Goal: Task Accomplishment & Management: Manage account settings

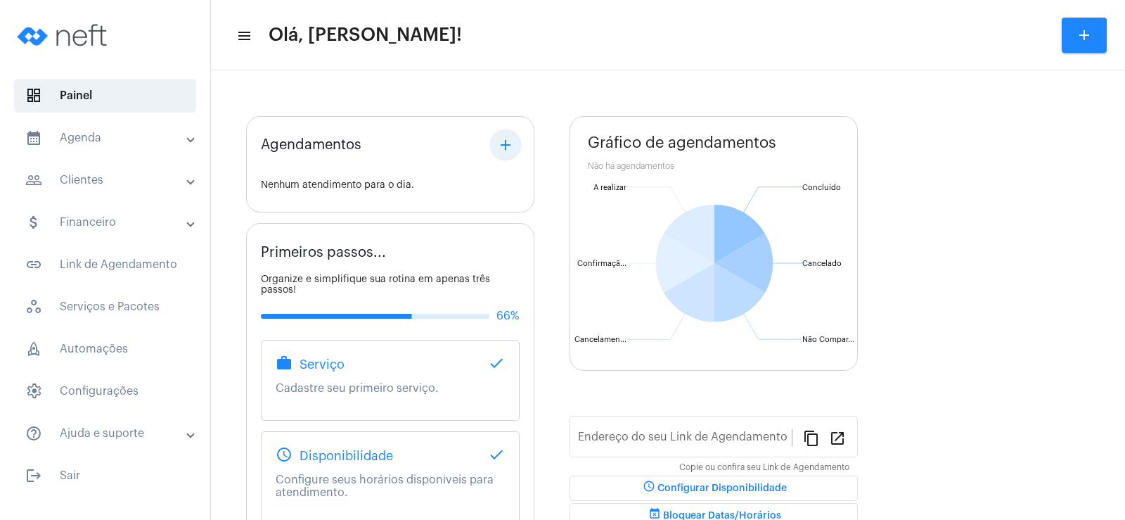
click at [504, 136] on button "add" at bounding box center [506, 145] width 28 height 28
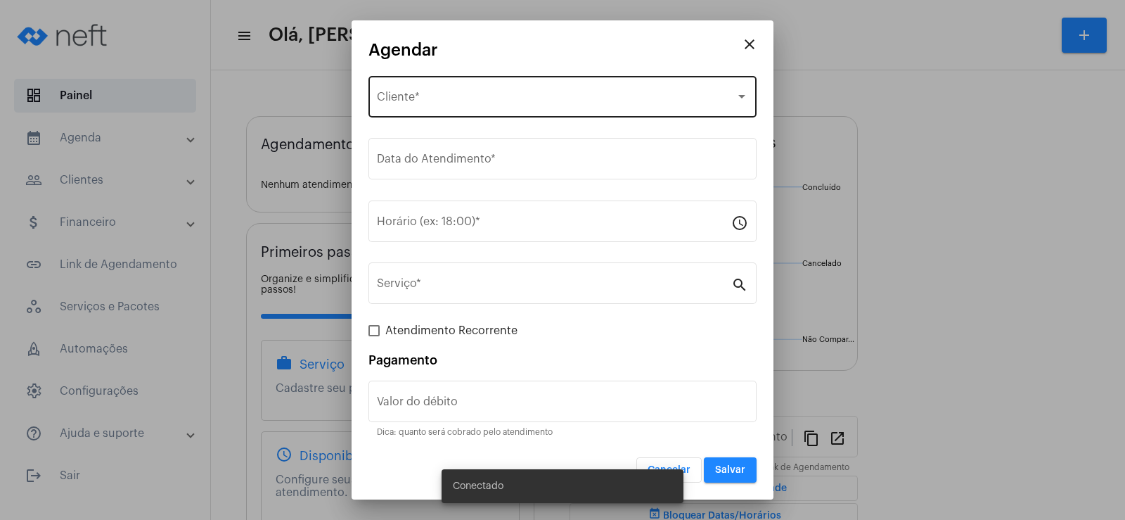
type input "[URL][DOMAIN_NAME]"
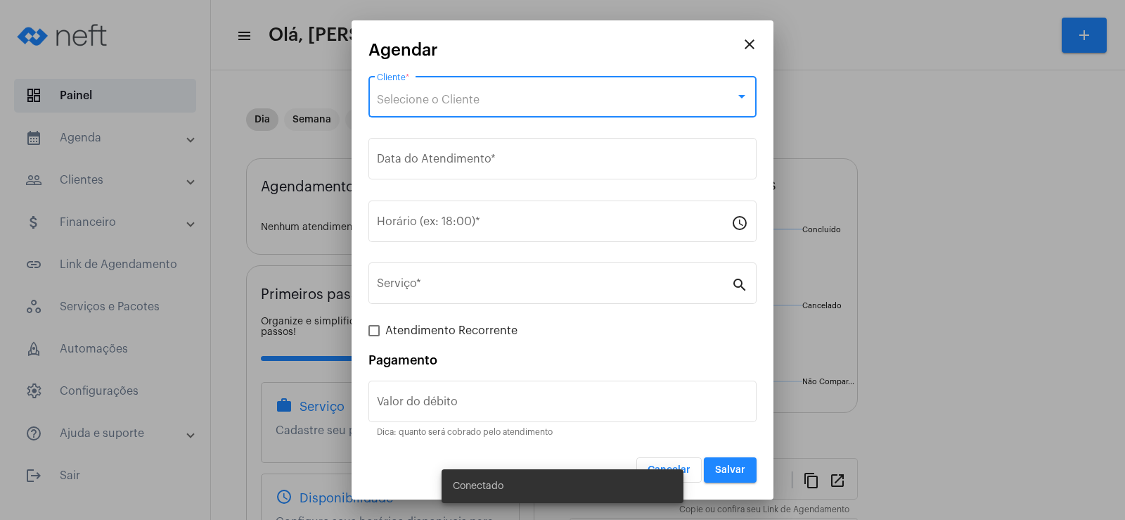
click at [464, 103] on span "Selecione o Cliente" at bounding box center [428, 99] width 103 height 11
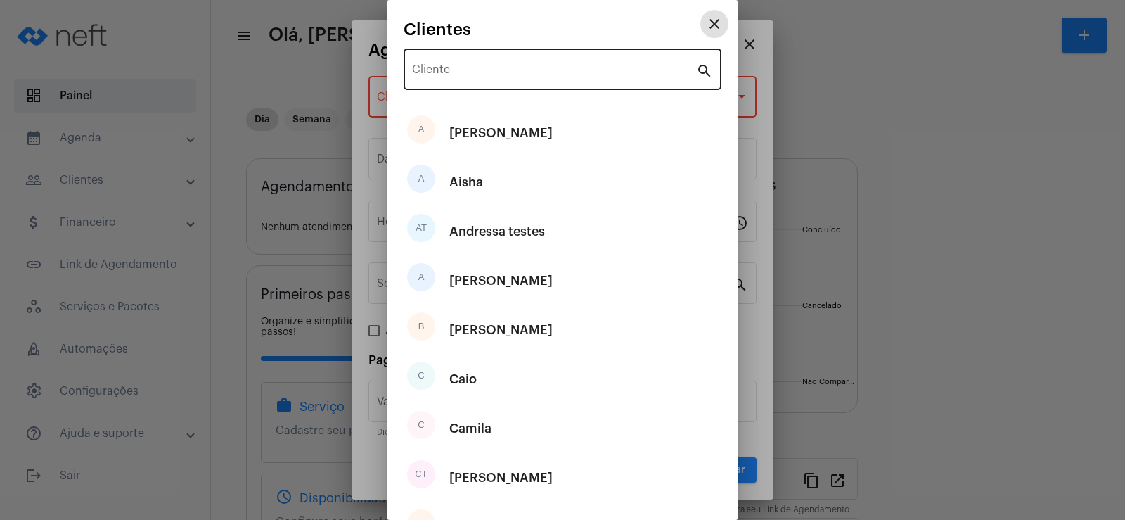
click at [460, 72] on input "Cliente" at bounding box center [554, 72] width 284 height 13
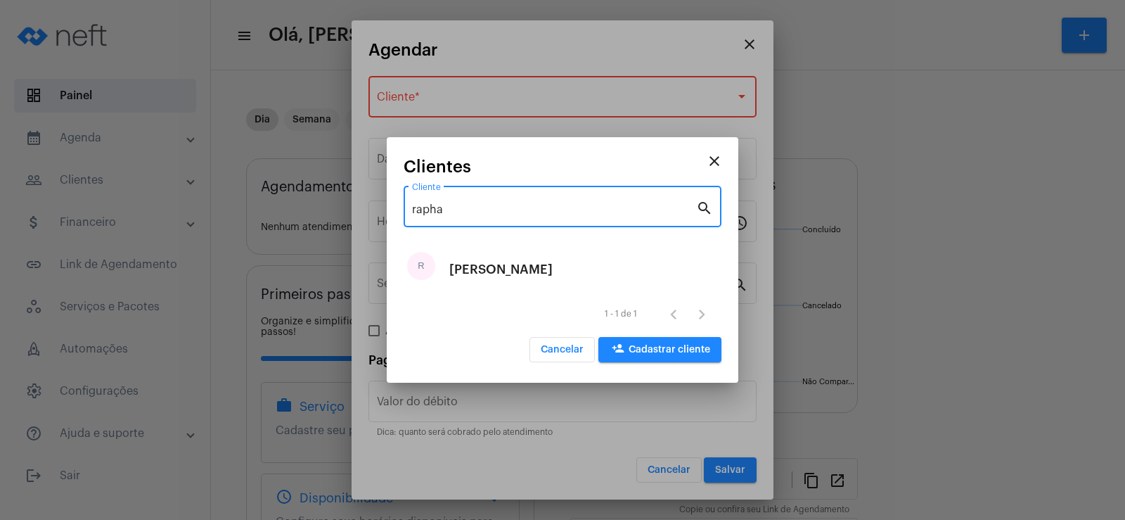
type input "rapha"
click at [473, 269] on div "[PERSON_NAME]" at bounding box center [500, 269] width 103 height 42
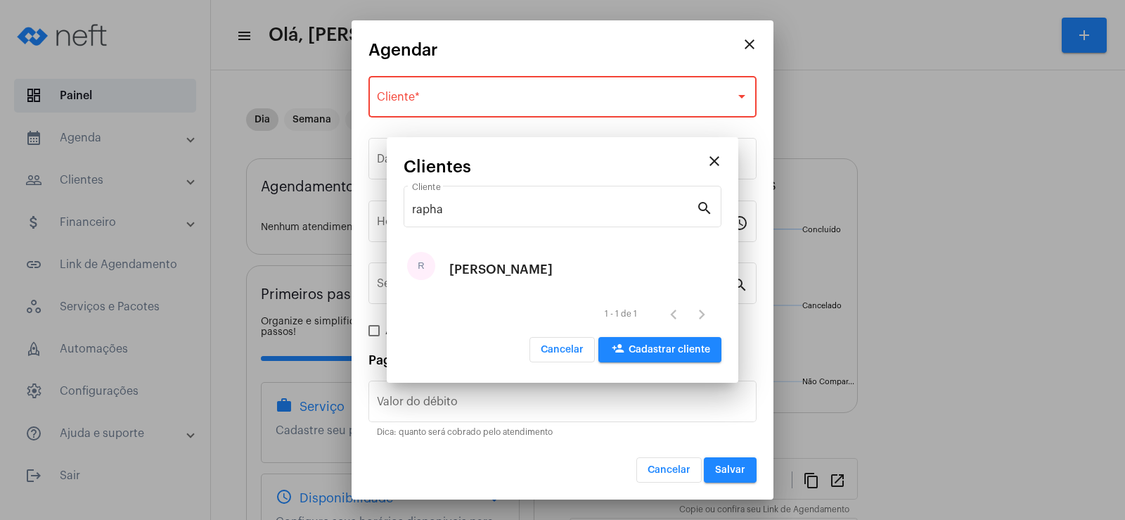
type input "R$"
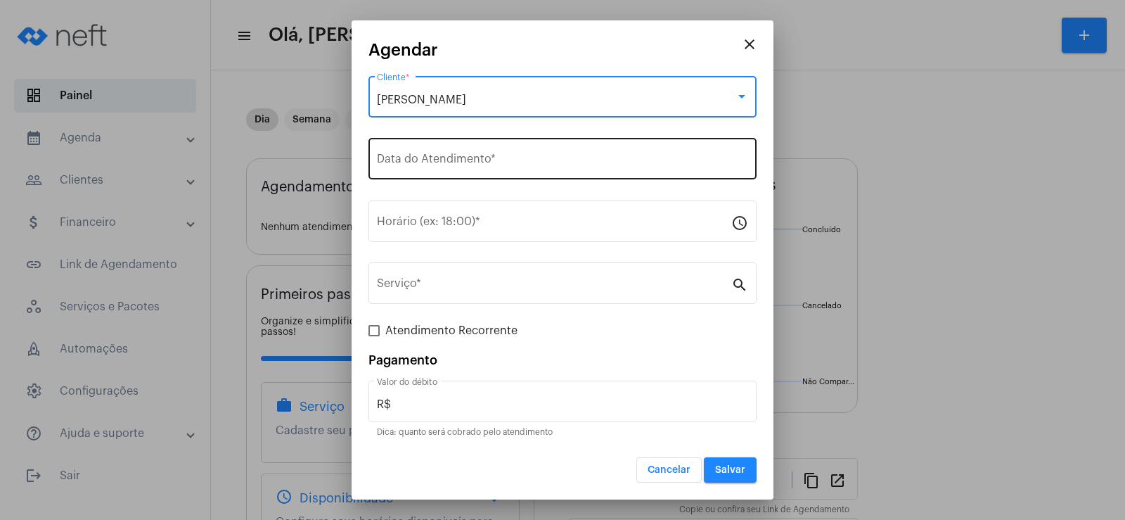
click at [419, 167] on input "Data do Atendimento *" at bounding box center [562, 161] width 371 height 13
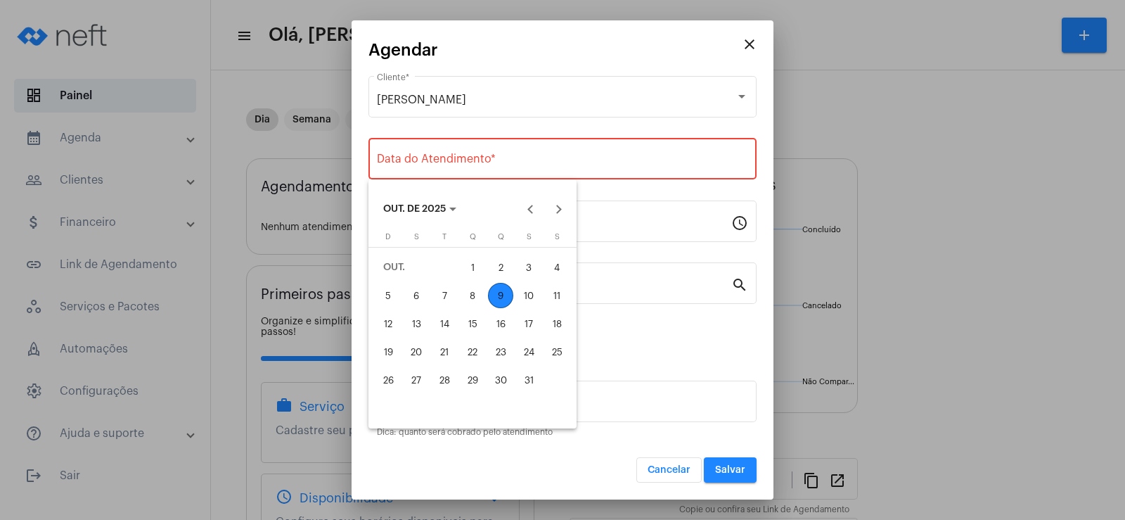
click at [499, 294] on div "9" at bounding box center [500, 295] width 25 height 25
type input "[DATE]"
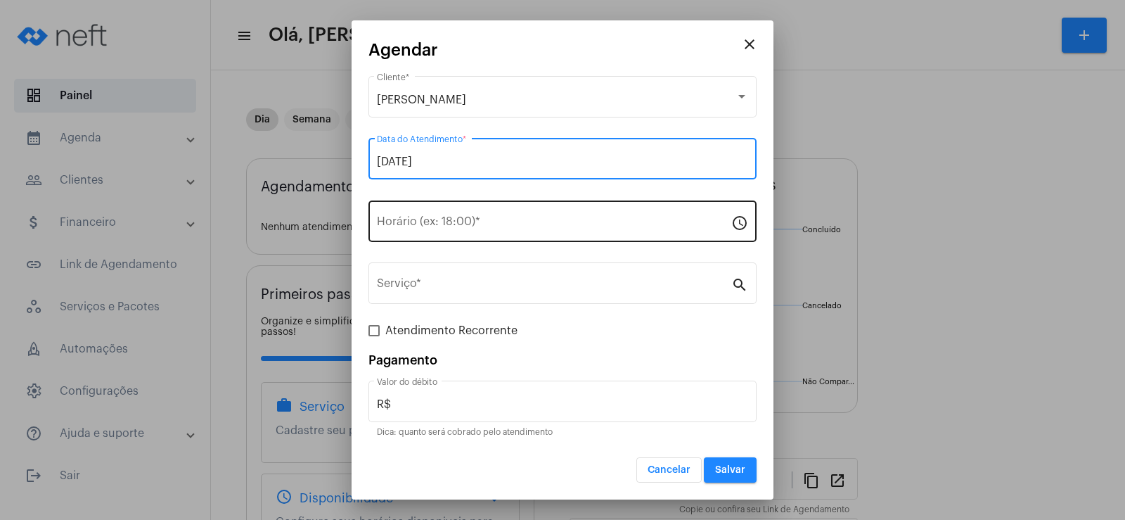
click at [436, 224] on input "Horário (ex: 18:00) *" at bounding box center [554, 224] width 354 height 13
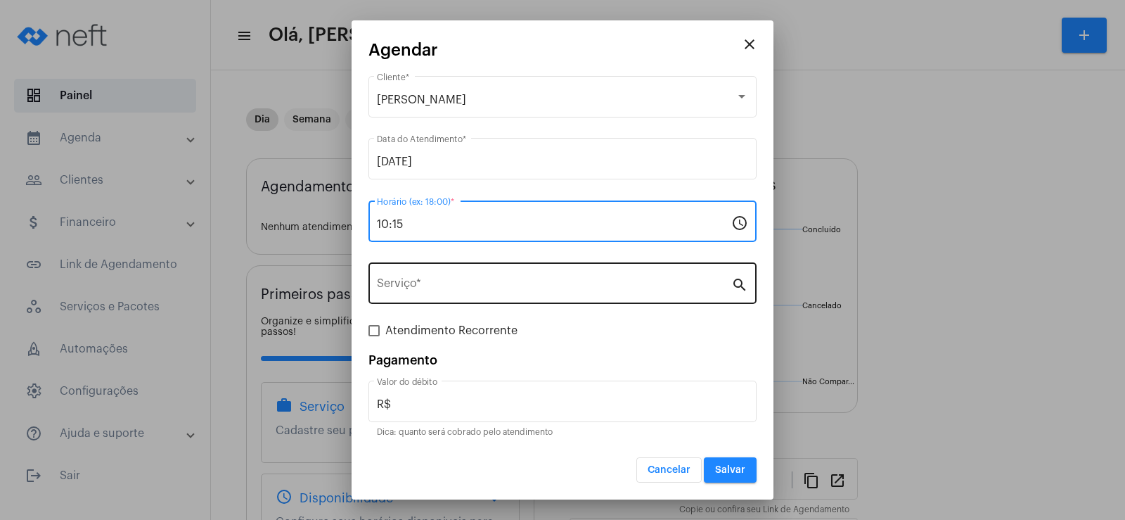
type input "10:15"
click at [428, 277] on div "Serviço *" at bounding box center [554, 282] width 354 height 44
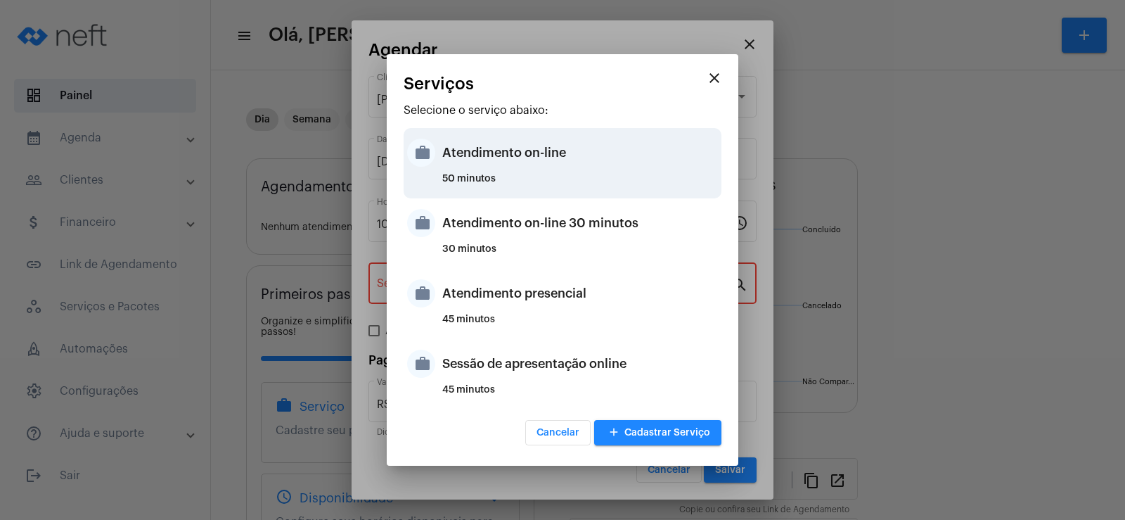
click at [494, 153] on div "Atendimento on-line" at bounding box center [580, 153] width 276 height 42
type input "Atendimento on-line"
type input "R$ 0"
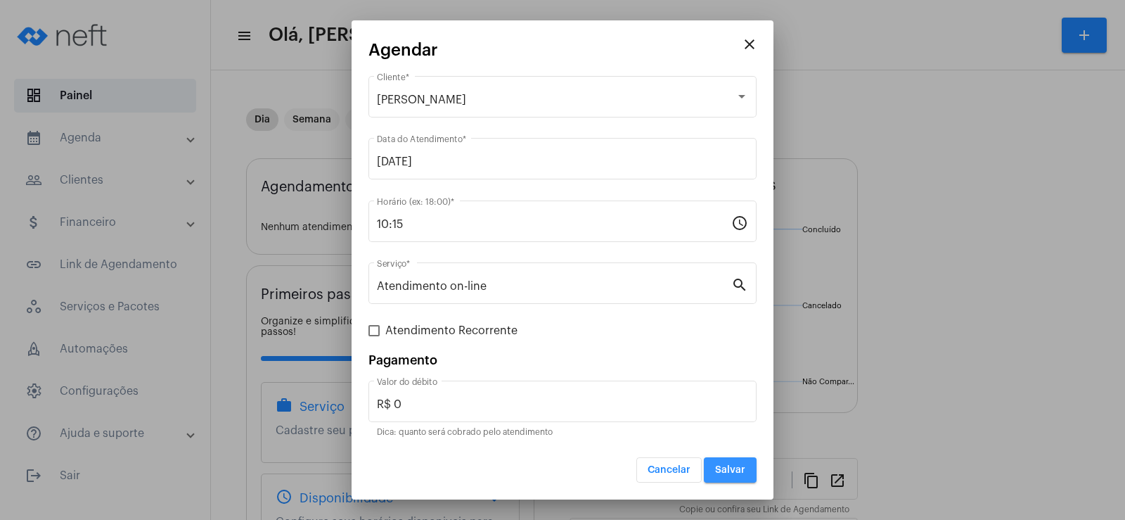
click at [732, 468] on span "Salvar" at bounding box center [730, 470] width 30 height 10
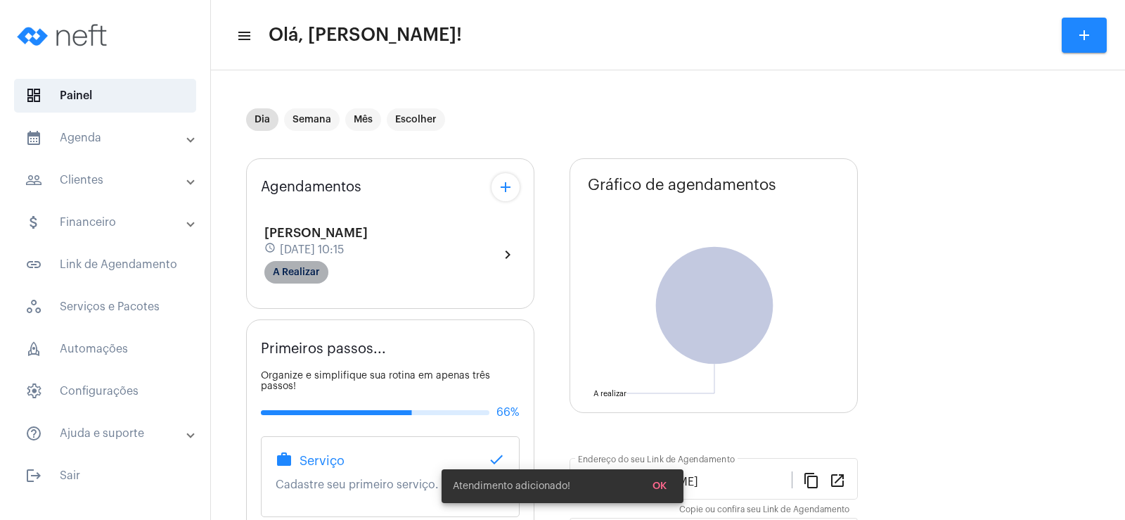
click at [284, 267] on mat-chip "A Realizar" at bounding box center [296, 272] width 64 height 23
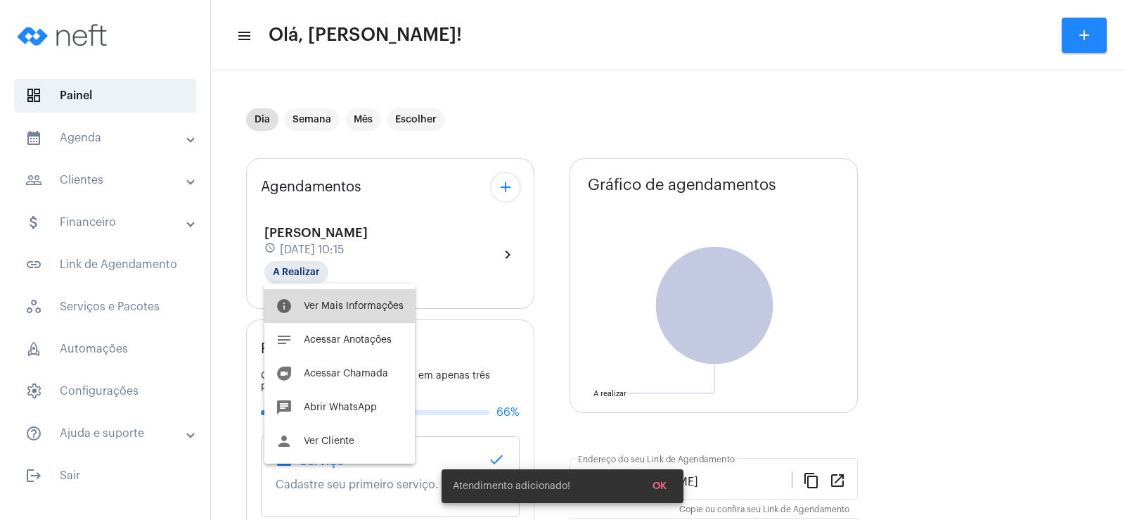
click at [351, 309] on span "Ver Mais Informações" at bounding box center [354, 306] width 100 height 10
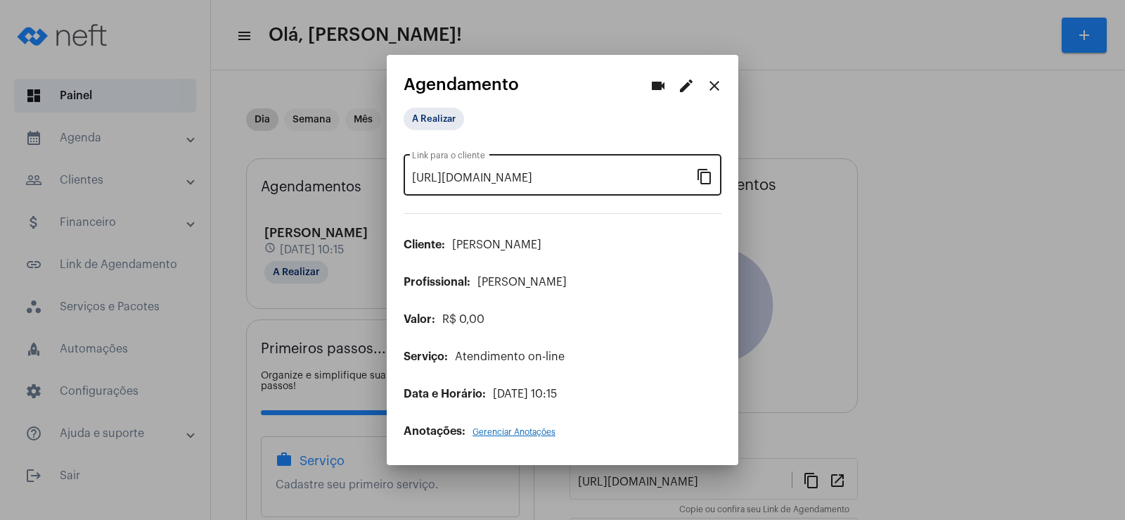
click at [713, 176] on div "[URL][DOMAIN_NAME] Link para o cliente content_copy" at bounding box center [563, 173] width 318 height 44
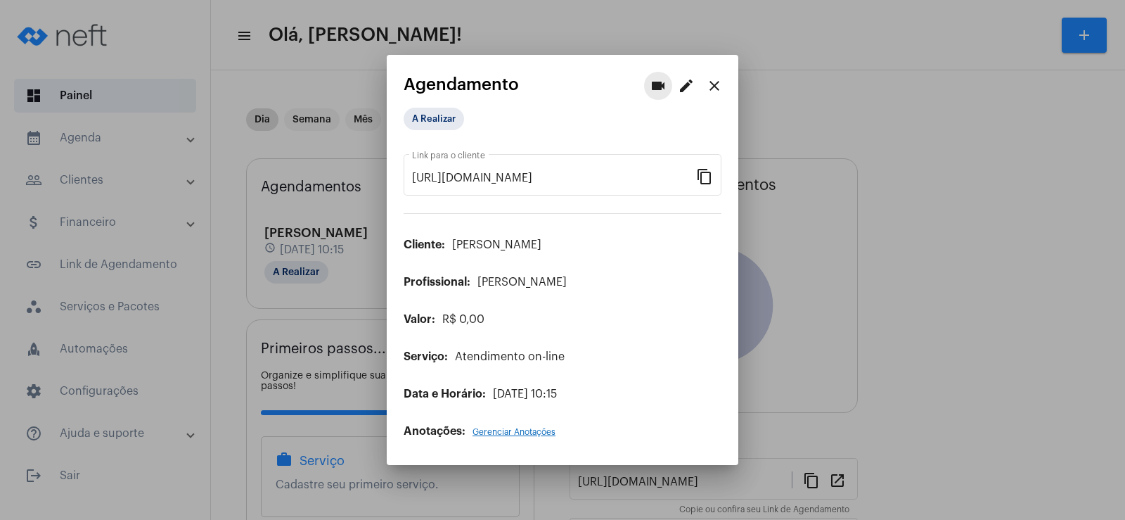
click at [657, 76] on button "videocam" at bounding box center [658, 86] width 28 height 28
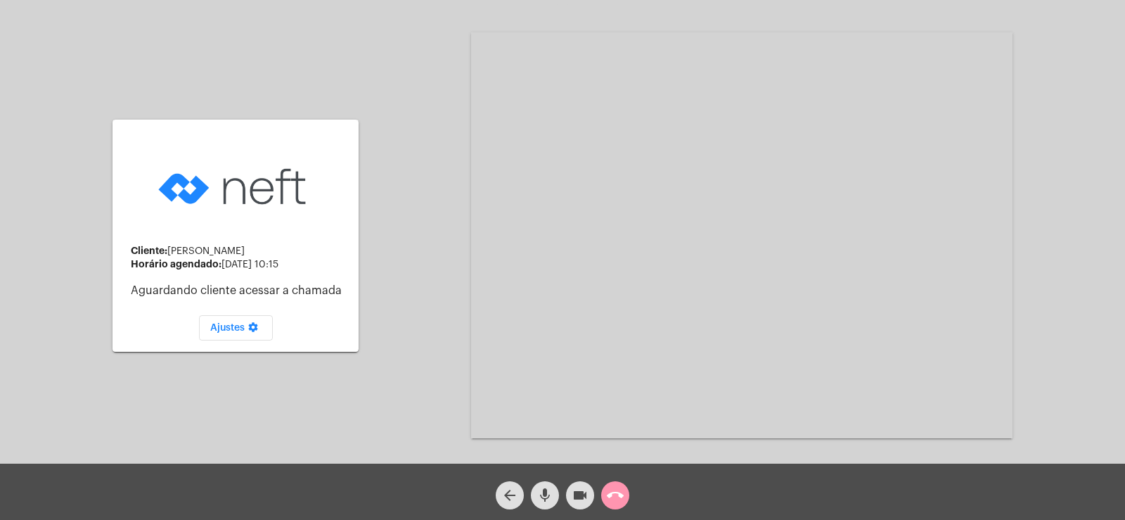
click at [539, 493] on mat-icon "mic" at bounding box center [545, 495] width 17 height 17
click at [576, 494] on mat-icon "videocam" at bounding box center [580, 495] width 17 height 17
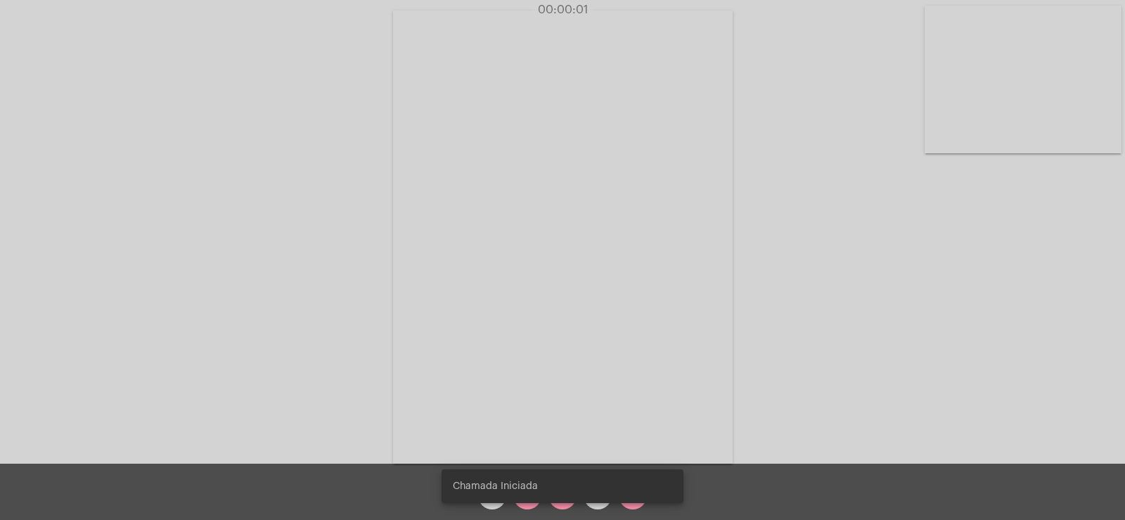
click at [525, 499] on snack-bar-container "Chamada Iniciada" at bounding box center [563, 486] width 242 height 34
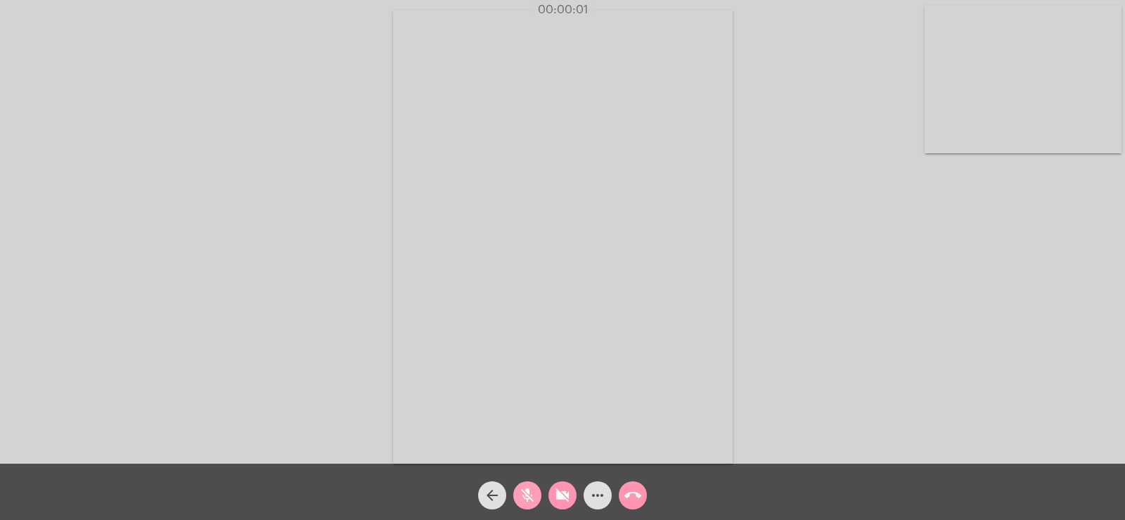
click at [526, 509] on span "mic_off" at bounding box center [527, 495] width 17 height 28
click at [568, 497] on mat-icon "videocam_off" at bounding box center [562, 495] width 17 height 17
click at [594, 492] on mat-icon "more_horiz" at bounding box center [597, 495] width 17 height 17
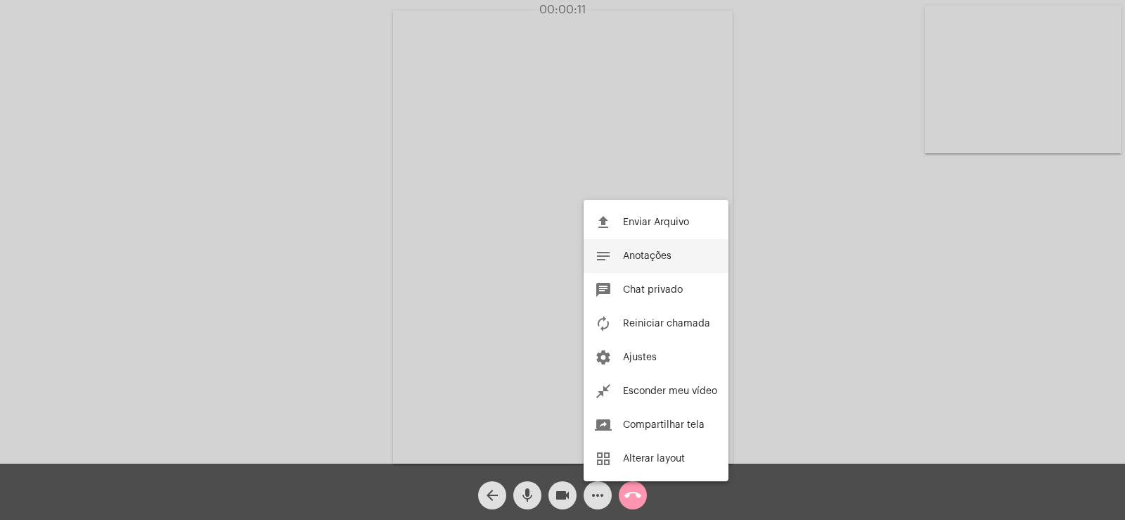
click at [648, 248] on button "notes Anotações" at bounding box center [656, 256] width 145 height 34
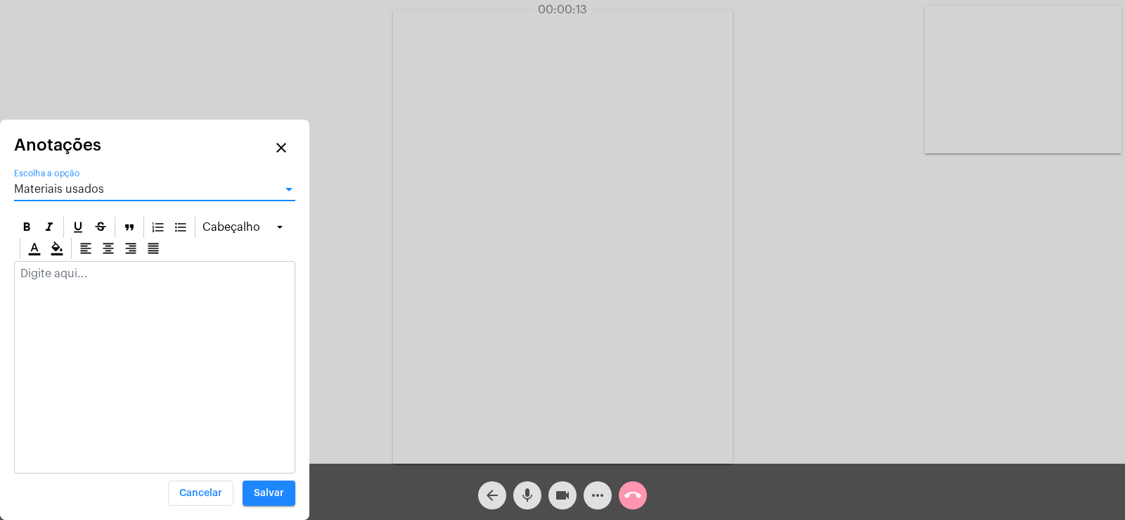
click at [65, 185] on span "Materiais usados" at bounding box center [59, 189] width 90 height 11
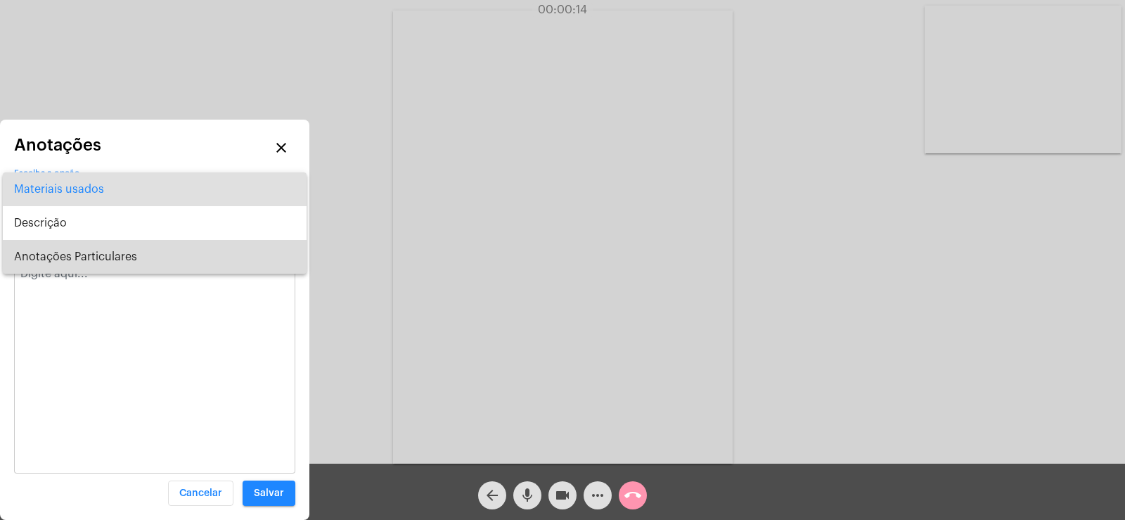
click at [86, 262] on span "Anotações Particulares" at bounding box center [154, 257] width 281 height 34
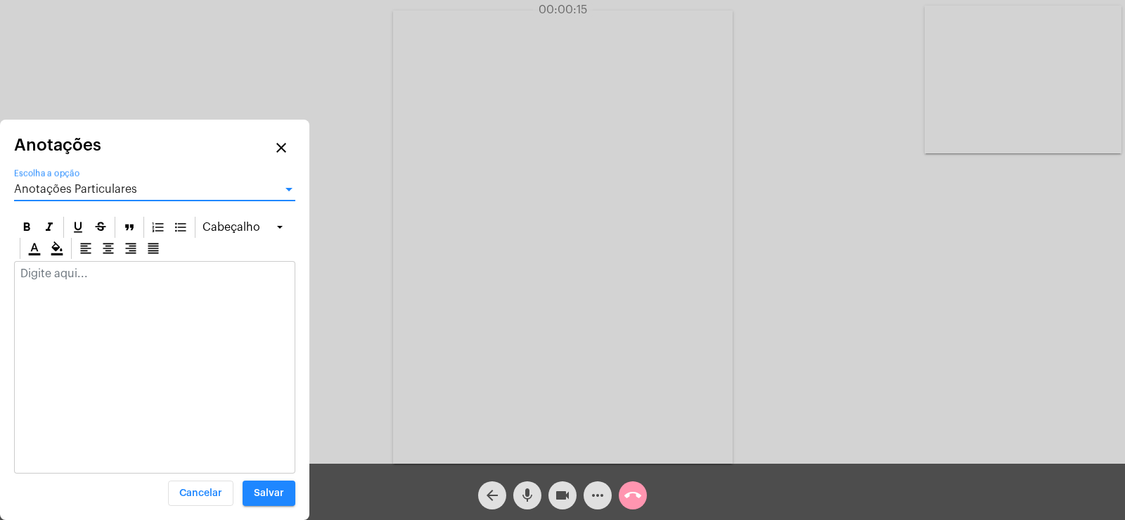
click at [51, 281] on div at bounding box center [155, 277] width 280 height 31
click at [44, 178] on div "Anotações Particulares Escolha a opção" at bounding box center [154, 185] width 281 height 32
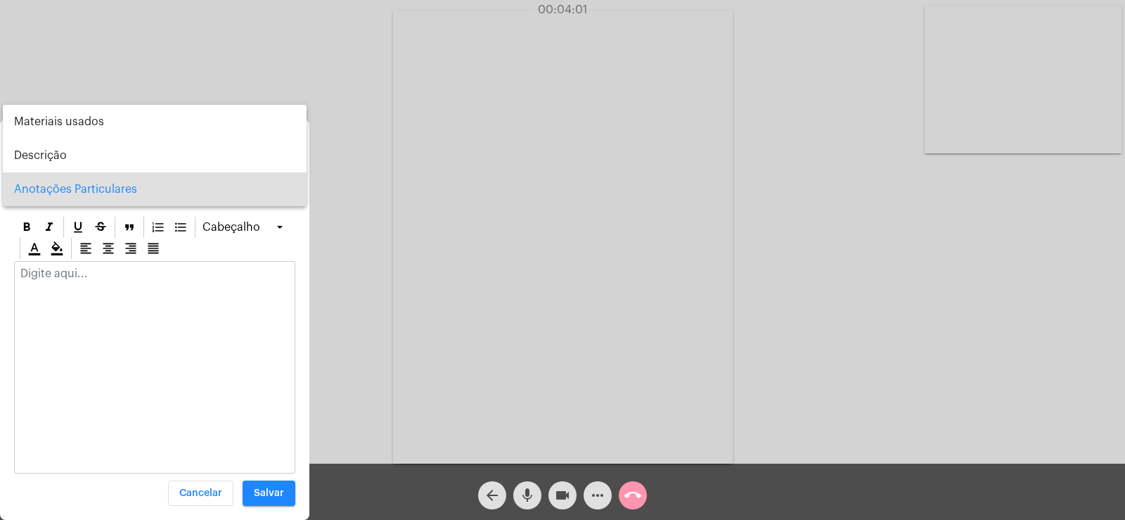
click at [58, 192] on span "Anotações Particulares" at bounding box center [154, 189] width 281 height 34
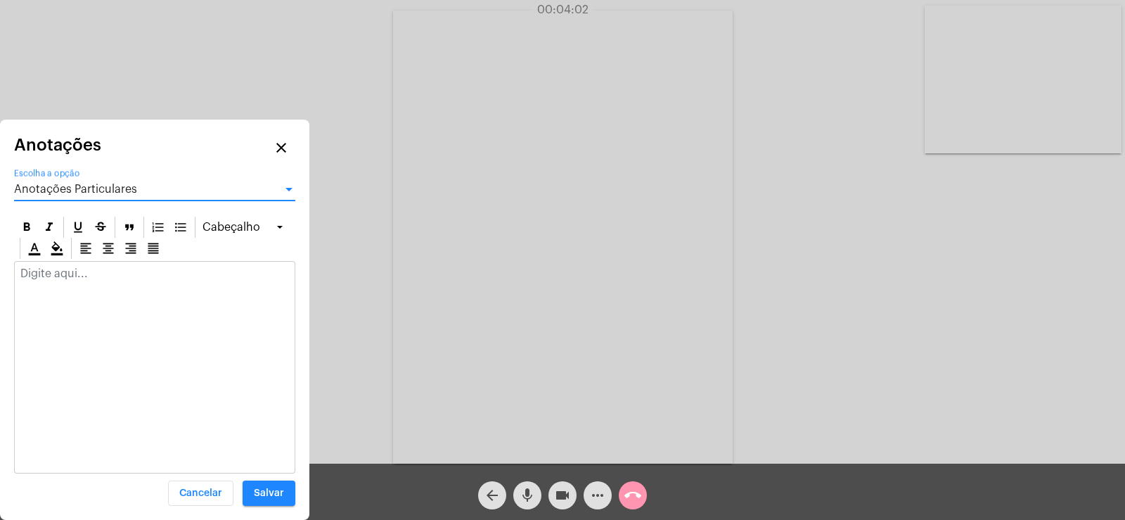
click at [44, 280] on div at bounding box center [155, 277] width 280 height 31
click at [66, 183] on div "Anotações Particulares" at bounding box center [148, 189] width 269 height 13
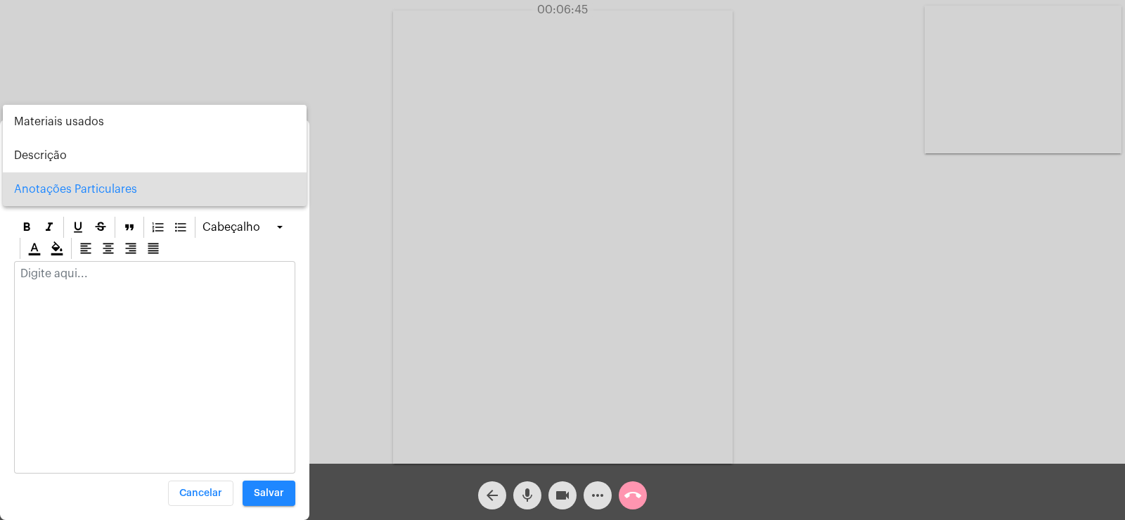
click at [66, 183] on span "Anotações Particulares" at bounding box center [154, 189] width 281 height 34
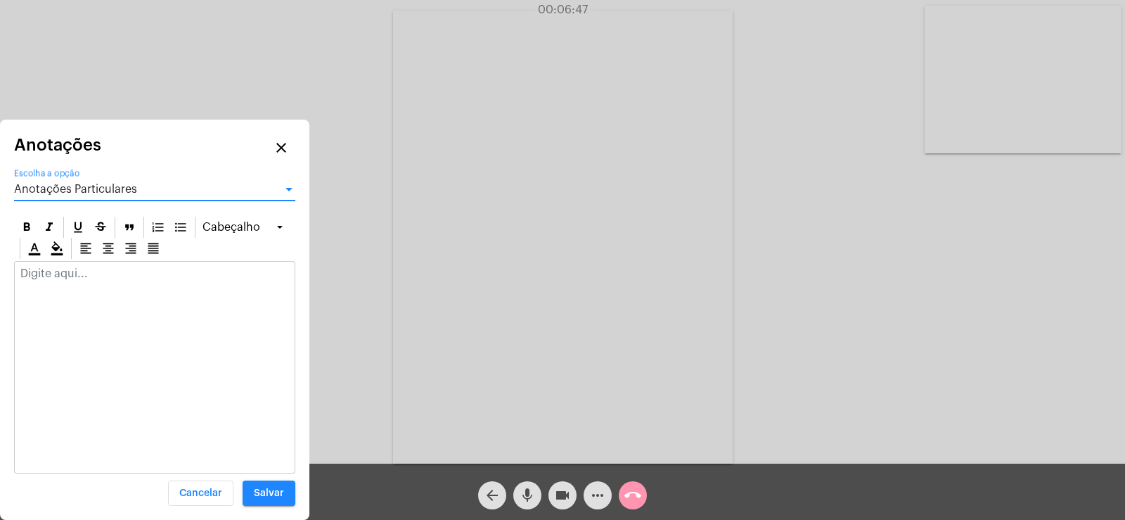
click at [68, 274] on p at bounding box center [154, 273] width 269 height 13
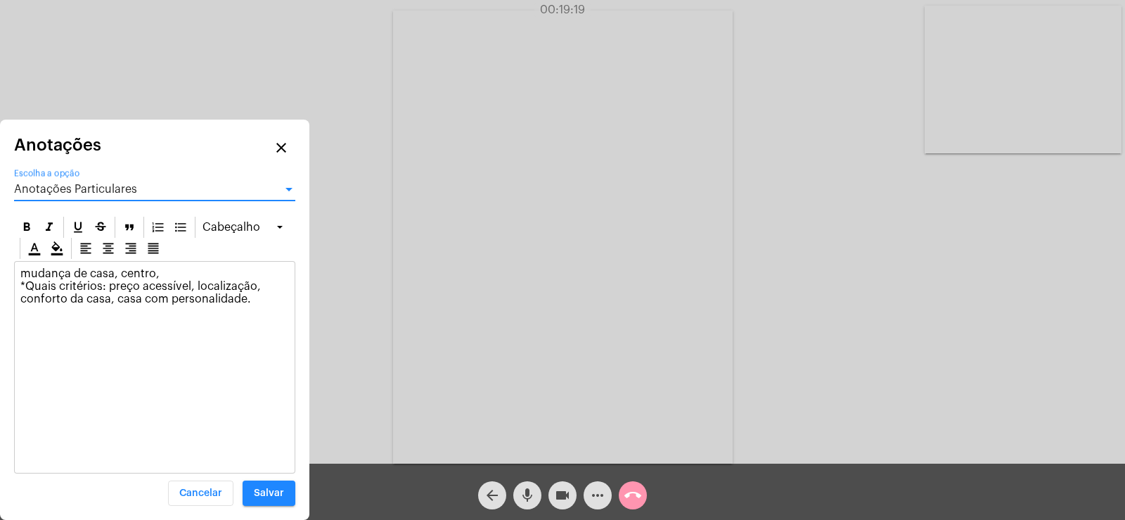
click at [112, 186] on span "Anotações Particulares" at bounding box center [75, 189] width 123 height 11
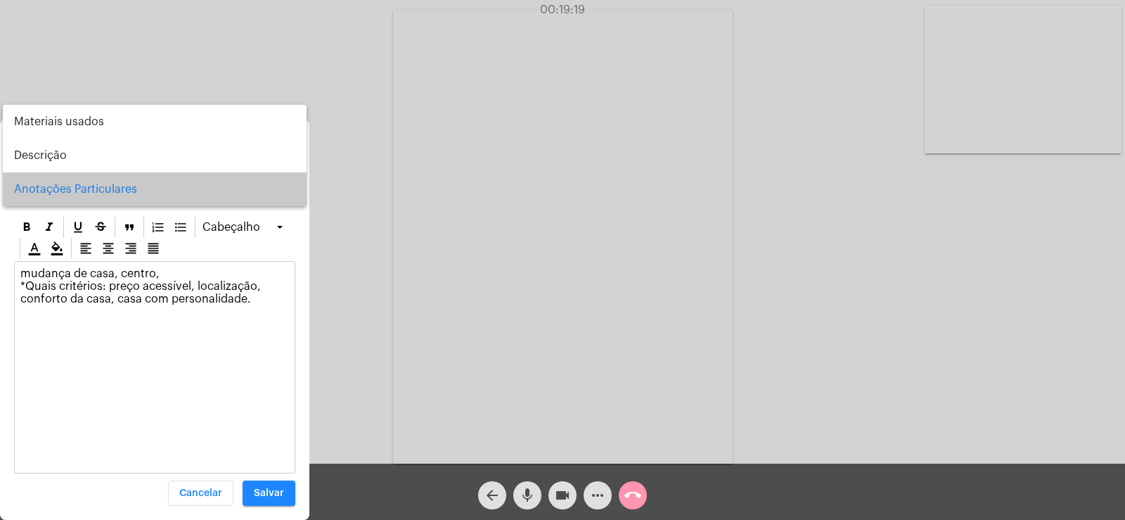
click at [112, 186] on span "Anotações Particulares" at bounding box center [154, 189] width 281 height 34
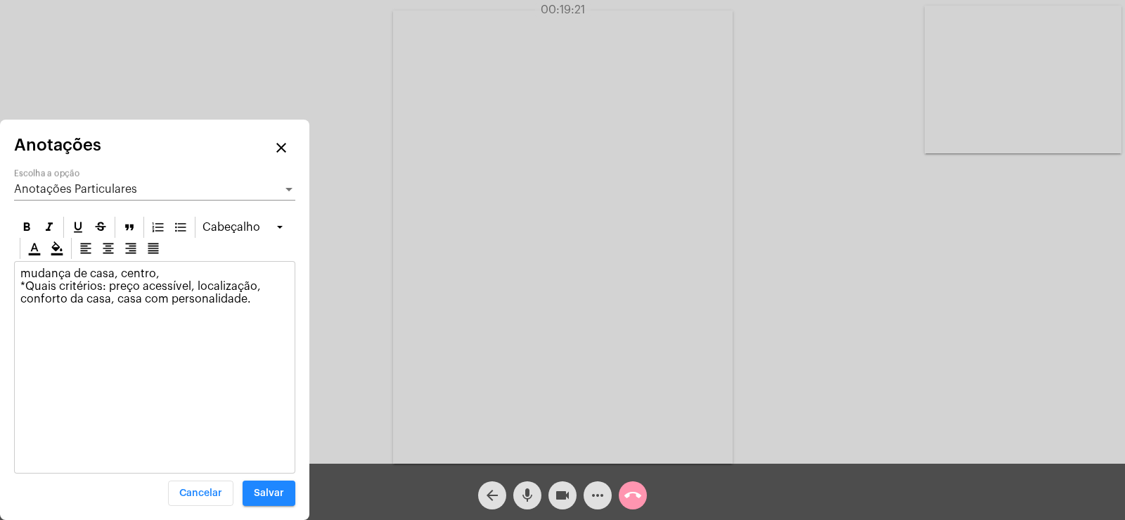
click at [265, 295] on p "mudança de casa, centro, *Quais critérios: preço acessível, localização, confor…" at bounding box center [154, 286] width 269 height 38
click at [49, 190] on span "Anotações Particulares" at bounding box center [75, 189] width 123 height 11
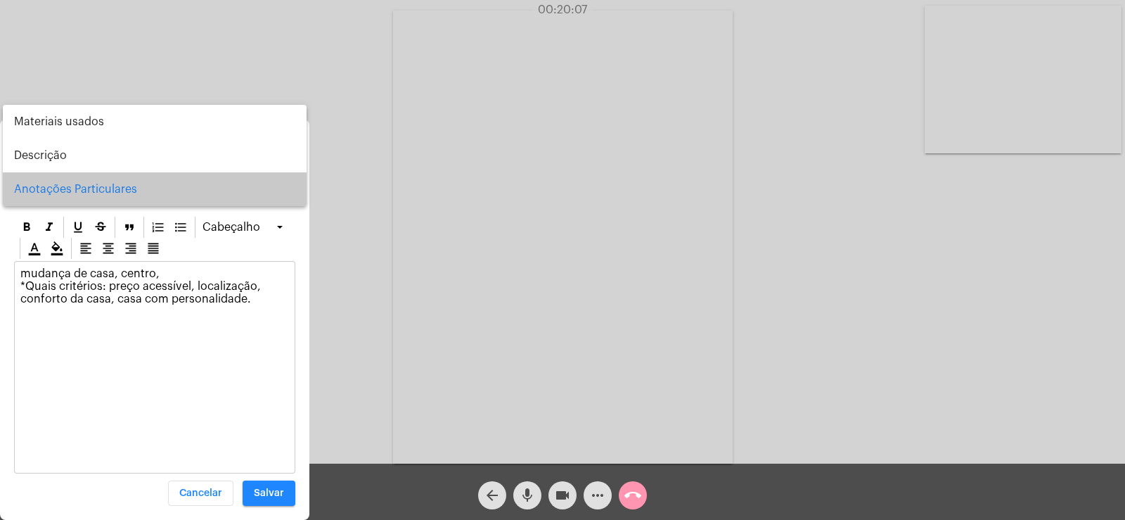
click at [49, 190] on span "Anotações Particulares" at bounding box center [154, 189] width 281 height 34
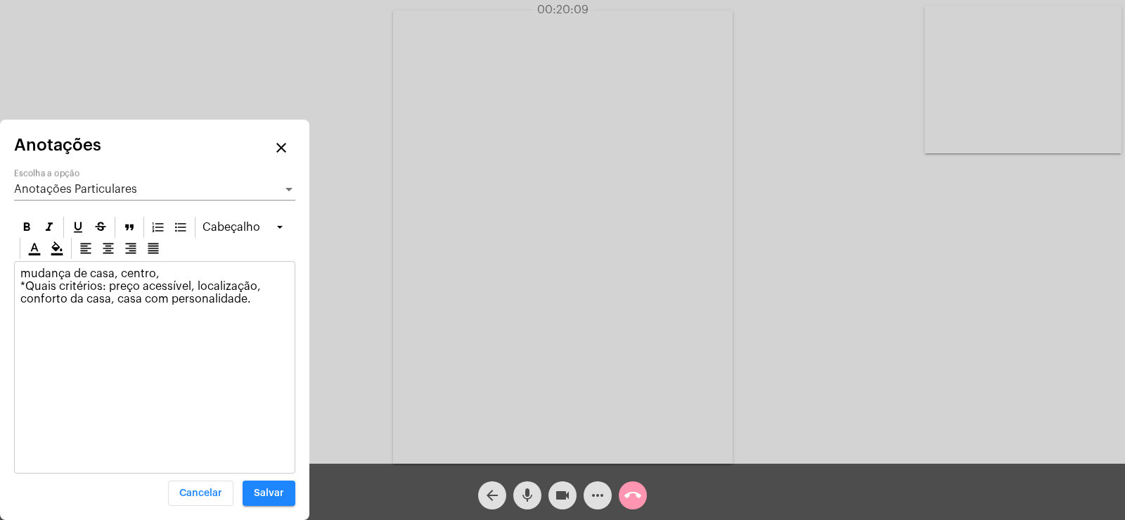
click at [62, 328] on p "mudança de casa, centro, *Quais critérios: preço acessível, localização, confor…" at bounding box center [154, 298] width 269 height 63
drag, startPoint x: 103, startPoint y: 338, endPoint x: 16, endPoint y: 322, distance: 88.6
click at [16, 322] on div "mudança de casa, centro, *Quais critérios: preço acessível, localização, confor…" at bounding box center [155, 315] width 280 height 107
copy p "Dado início no aprofundamento dos esquemas mais relevantes"
click at [57, 184] on span "Anotações Particulares" at bounding box center [75, 189] width 123 height 11
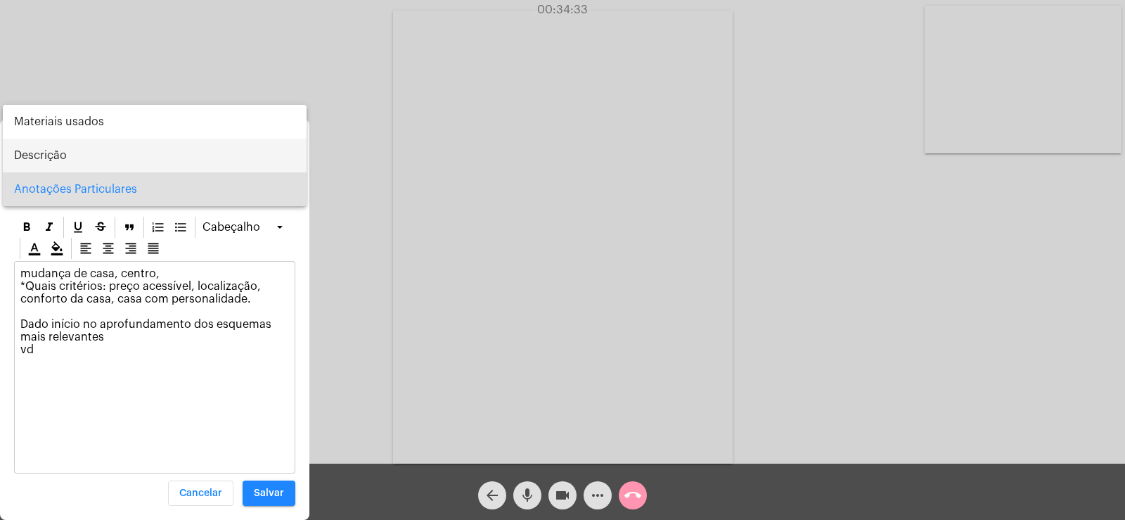
click at [66, 148] on span "Descrição" at bounding box center [154, 156] width 281 height 34
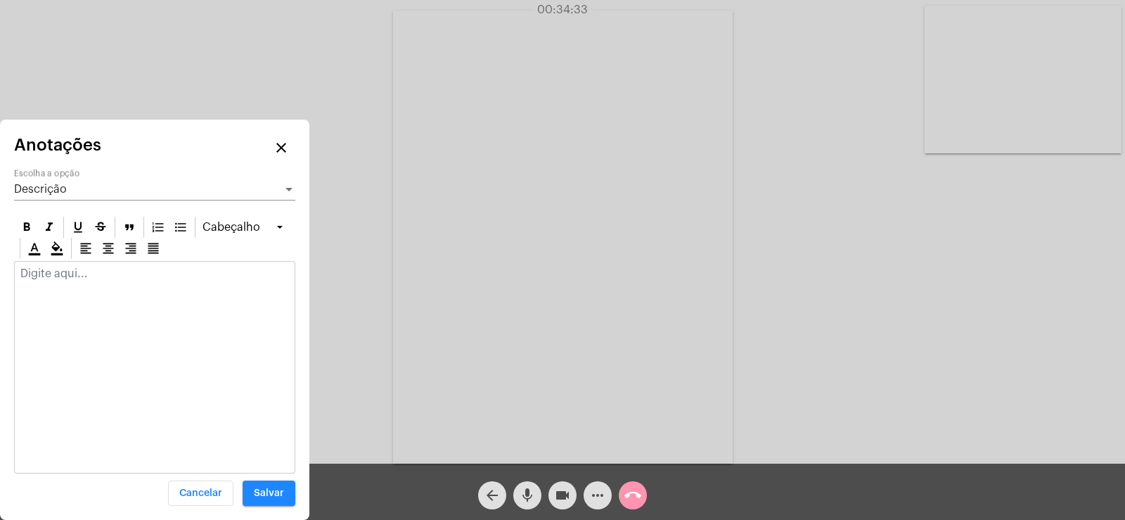
click at [68, 279] on p at bounding box center [154, 273] width 269 height 13
click at [49, 273] on p "Dado início no aprofundamento dos esquemas mais relevantes" at bounding box center [154, 286] width 269 height 38
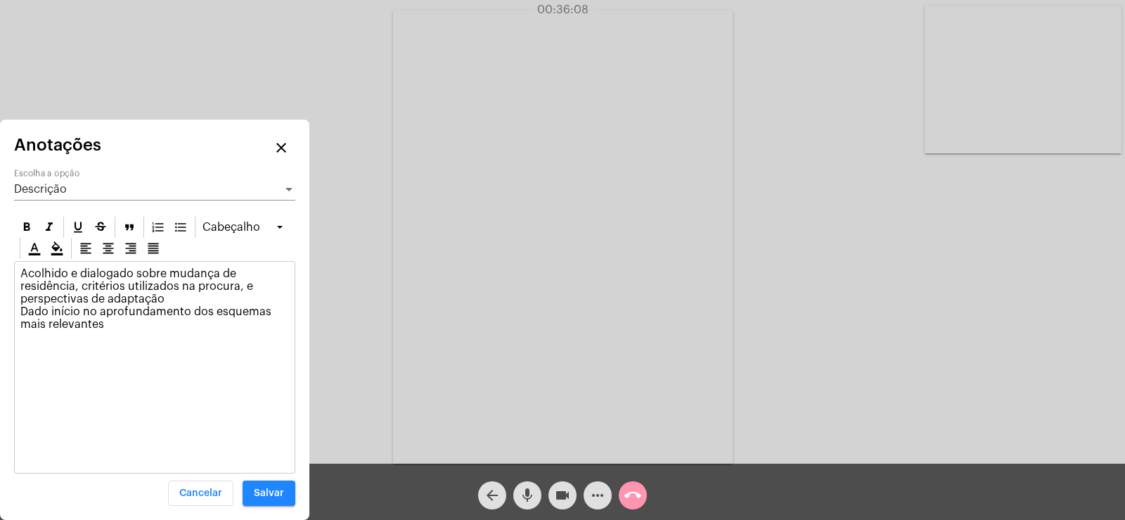
click at [72, 195] on div "Descrição" at bounding box center [148, 189] width 269 height 13
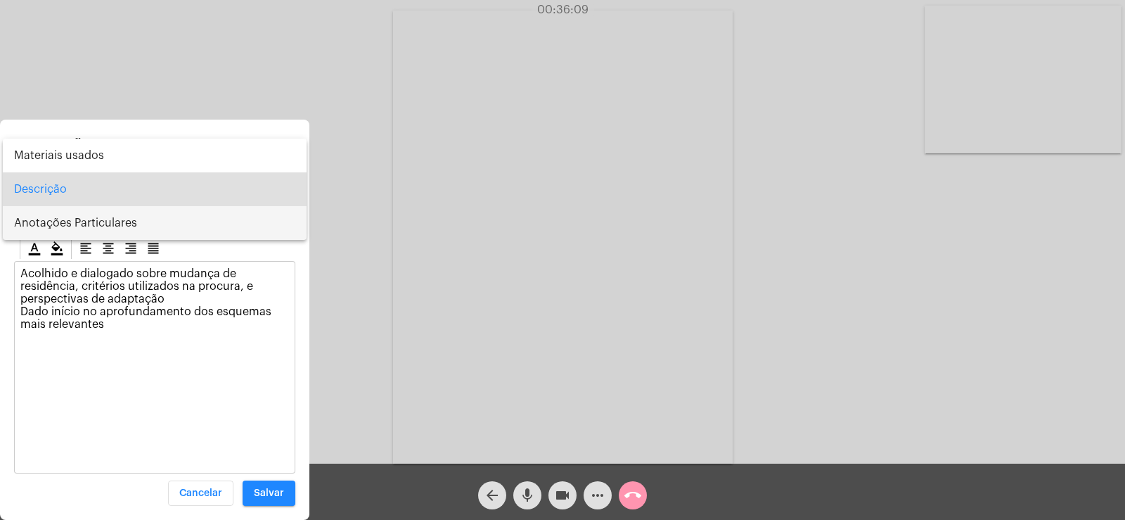
click at [60, 229] on span "Anotações Particulares" at bounding box center [154, 223] width 281 height 34
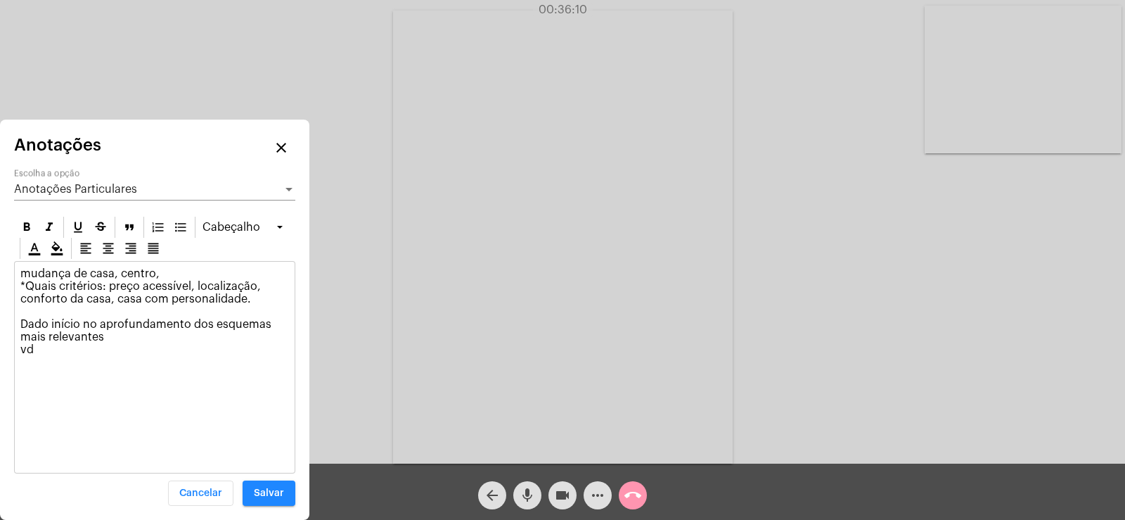
click at [55, 356] on div "mudança de casa, centro, *Quais critérios: preço acessível, localização, confor…" at bounding box center [155, 315] width 280 height 107
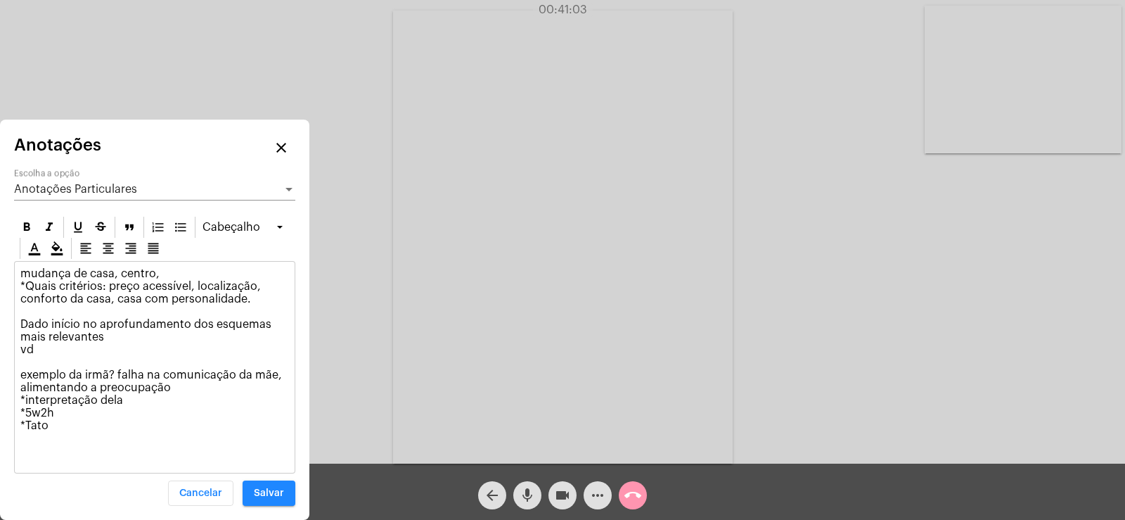
click at [18, 394] on div "mudança de casa, centro, *Quais critérios: preço acessível, localização, confor…" at bounding box center [155, 353] width 280 height 183
click at [98, 192] on span "Anotações Particulares" at bounding box center [75, 189] width 123 height 11
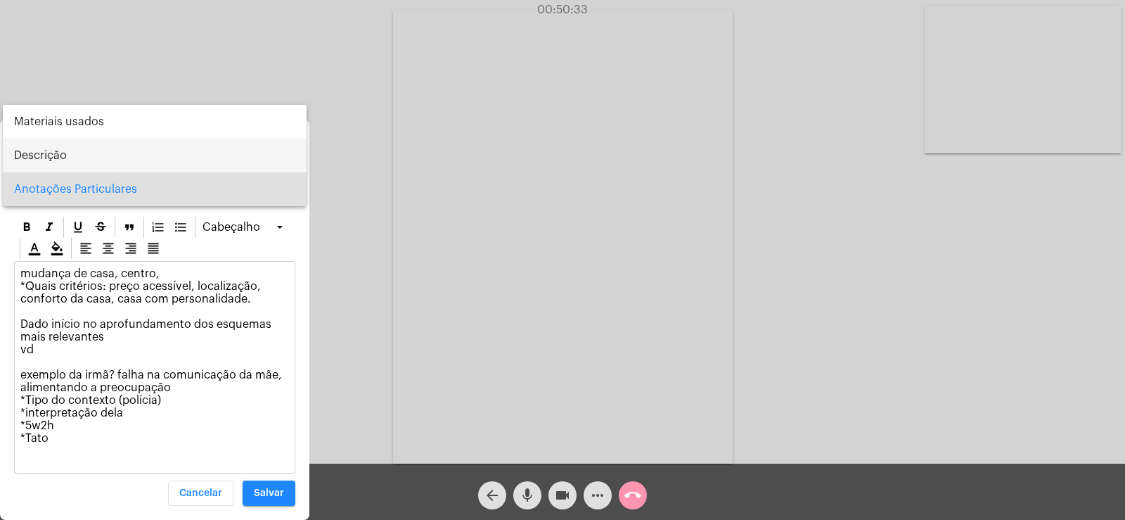
click at [77, 163] on span "Descrição" at bounding box center [154, 156] width 281 height 34
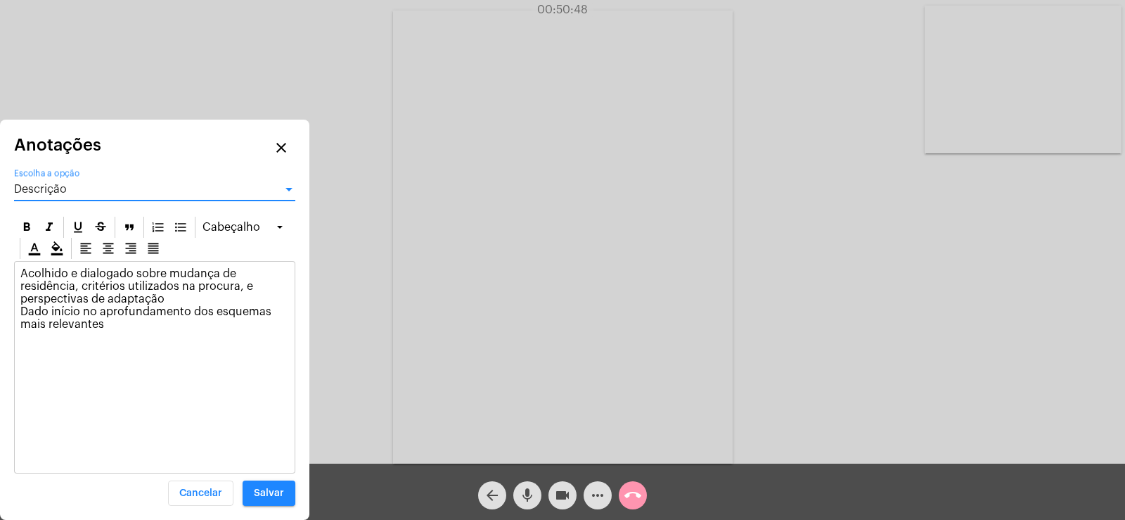
click at [80, 193] on div "Descrição" at bounding box center [148, 189] width 269 height 13
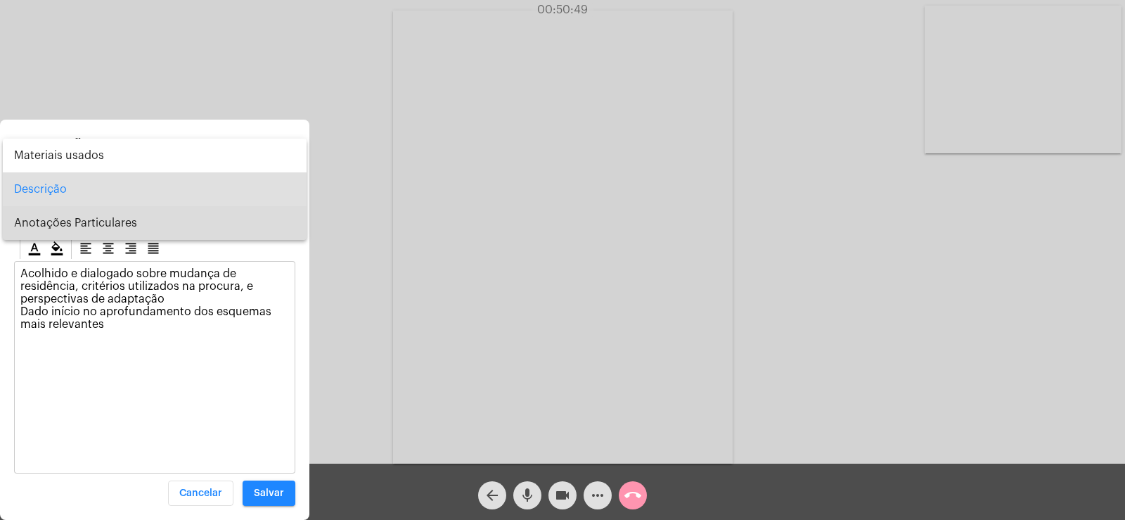
click at [72, 215] on span "Anotações Particulares" at bounding box center [154, 223] width 281 height 34
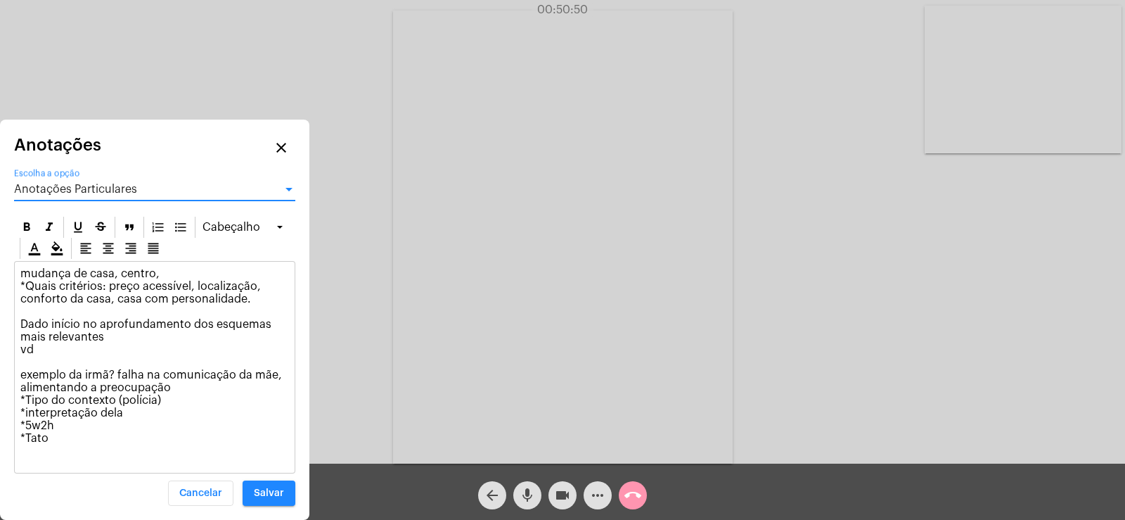
click at [100, 430] on p "mudança de casa, centro, *Quais critérios: preço acessível, localização, confor…" at bounding box center [154, 355] width 269 height 177
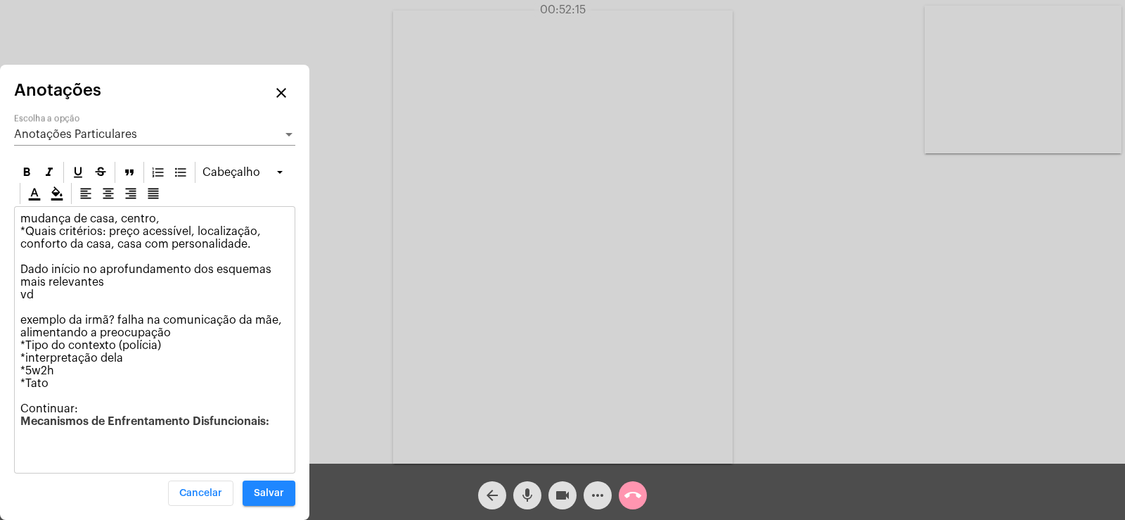
click at [61, 386] on p "mudança de casa, centro, *Quais critérios: preço acessível, localização, confor…" at bounding box center [154, 319] width 269 height 215
drag, startPoint x: 30, startPoint y: 369, endPoint x: 75, endPoint y: 371, distance: 45.0
click at [75, 371] on p "mudança de casa, centro, *Quais critérios: preço acessível, localização, confor…" at bounding box center [154, 319] width 269 height 215
click at [72, 363] on p "mudança de casa, centro, *Quais critérios: preço acessível, localização, confor…" at bounding box center [154, 319] width 269 height 215
click at [124, 355] on p "mudança de casa, centro, *Quais critérios: preço acessível, localização, confor…" at bounding box center [154, 319] width 269 height 215
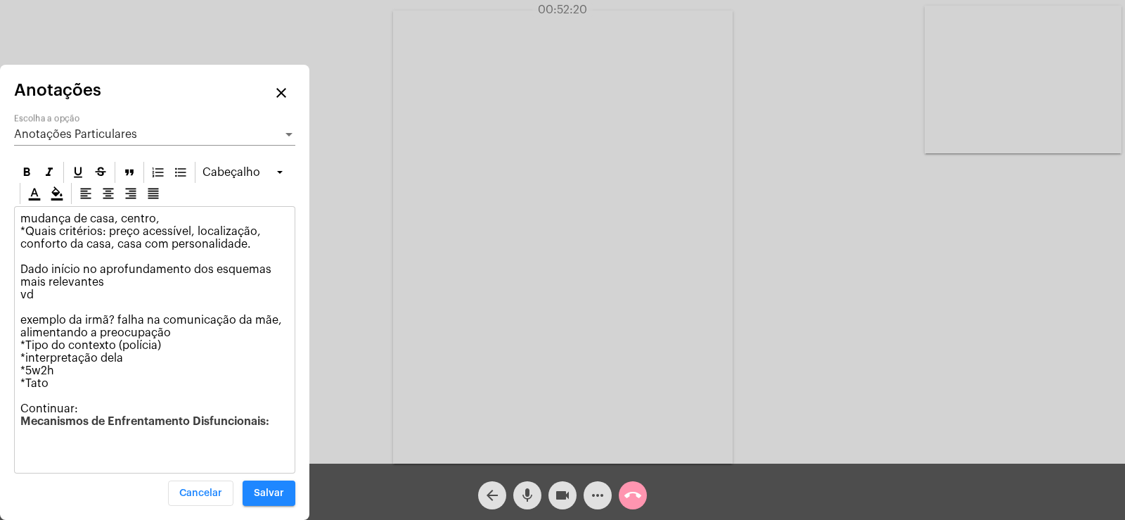
click at [31, 358] on p "mudança de casa, centro, *Quais critérios: preço acessível, localização, confor…" at bounding box center [154, 319] width 269 height 215
click at [120, 137] on span "Anotações Particulares" at bounding box center [75, 134] width 123 height 11
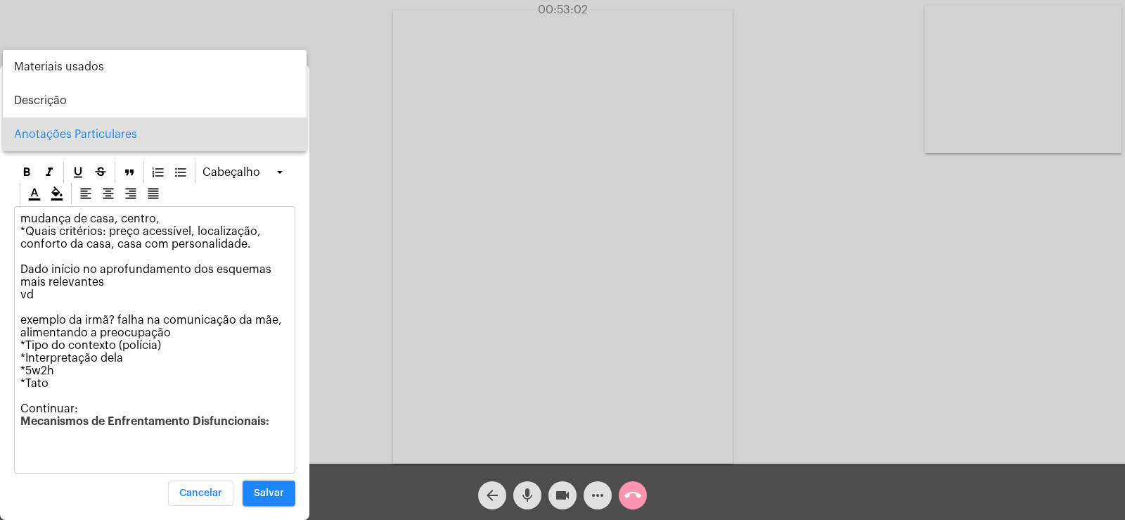
click at [321, 340] on div at bounding box center [562, 260] width 1125 height 520
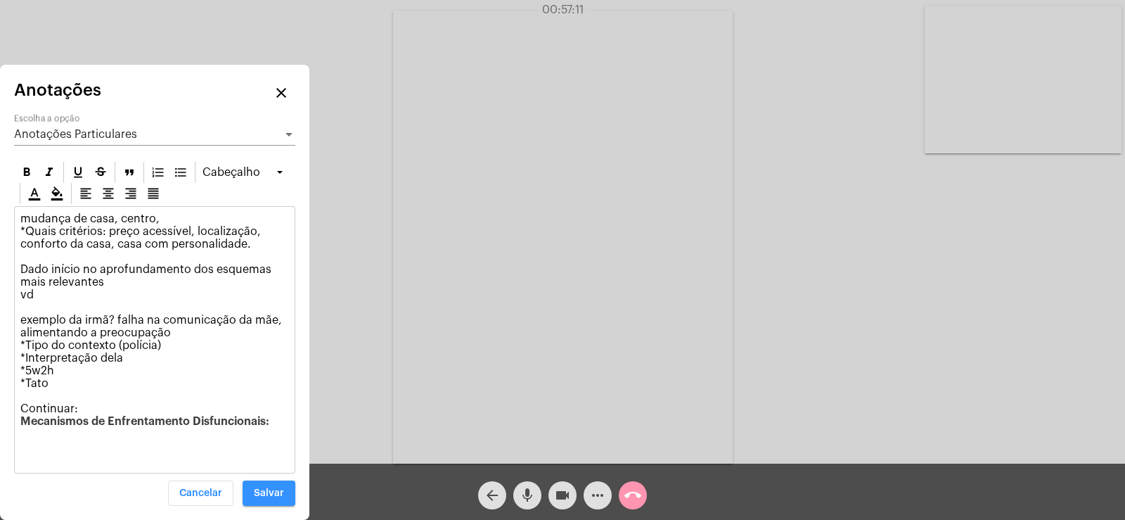
click at [273, 497] on span "Salvar" at bounding box center [269, 493] width 30 height 10
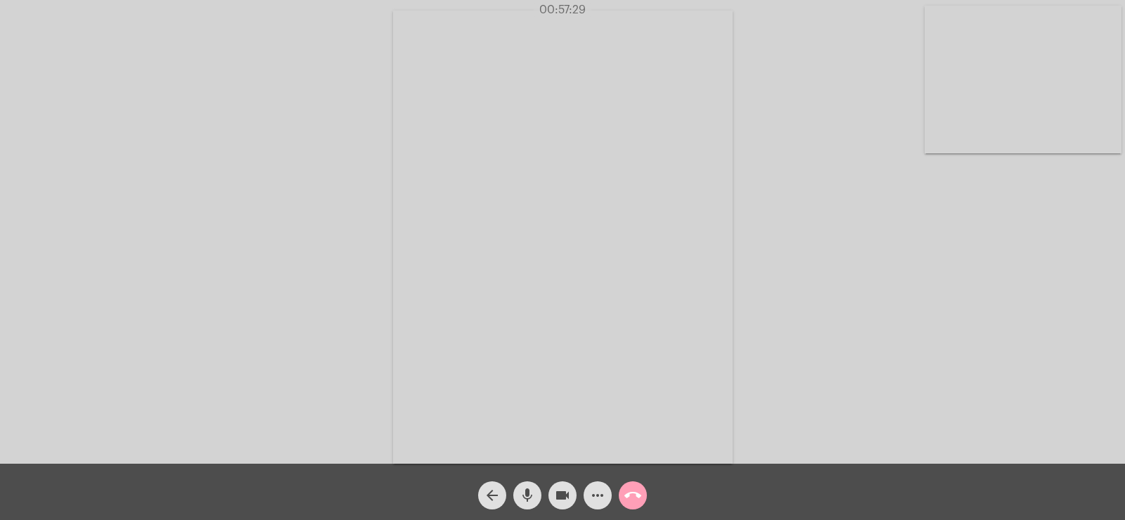
click at [634, 501] on mat-icon "call_end" at bounding box center [633, 495] width 17 height 17
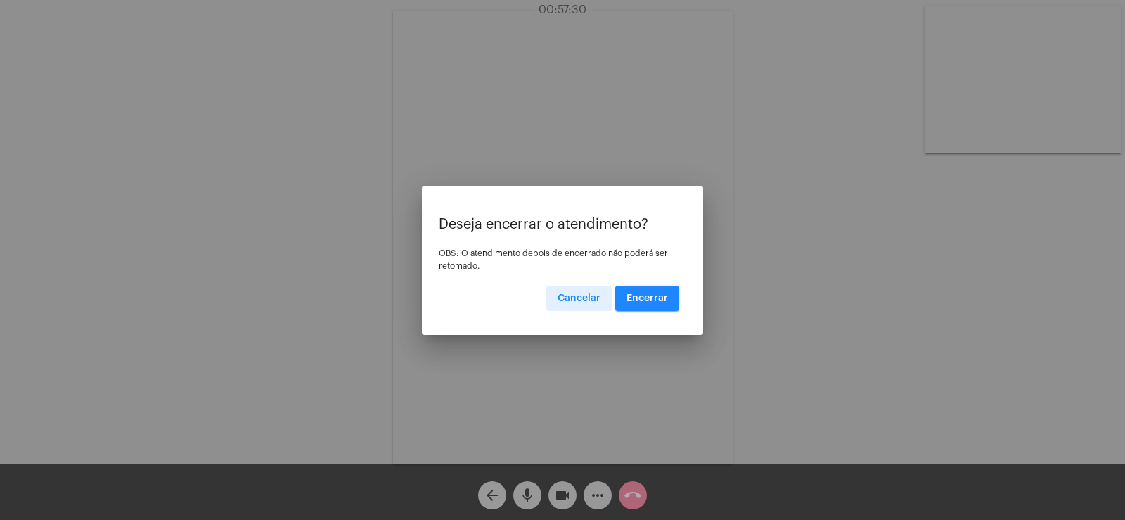
click at [622, 298] on button "Encerrar" at bounding box center [647, 298] width 64 height 25
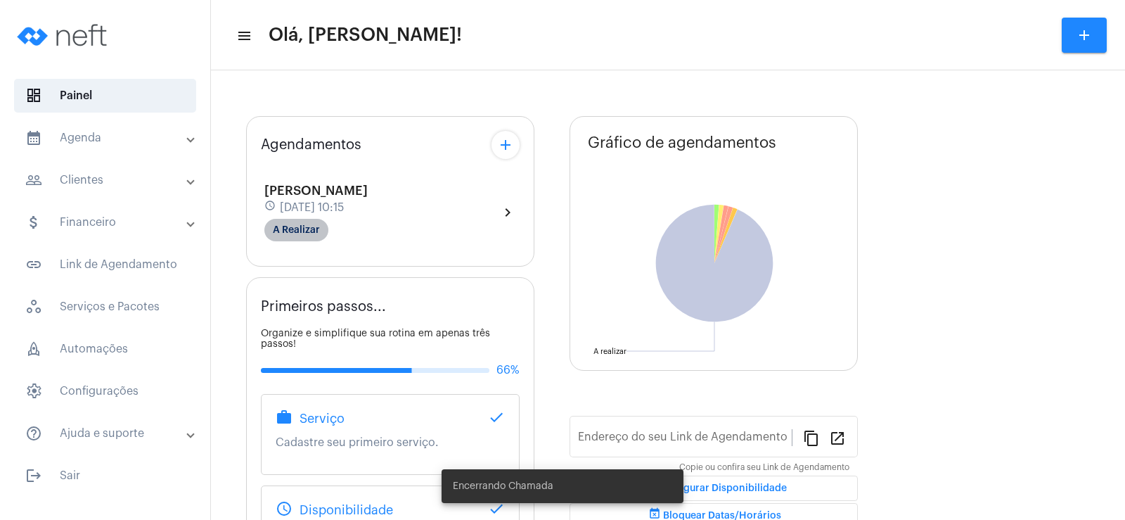
click at [310, 226] on mat-chip "A Realizar" at bounding box center [296, 230] width 64 height 23
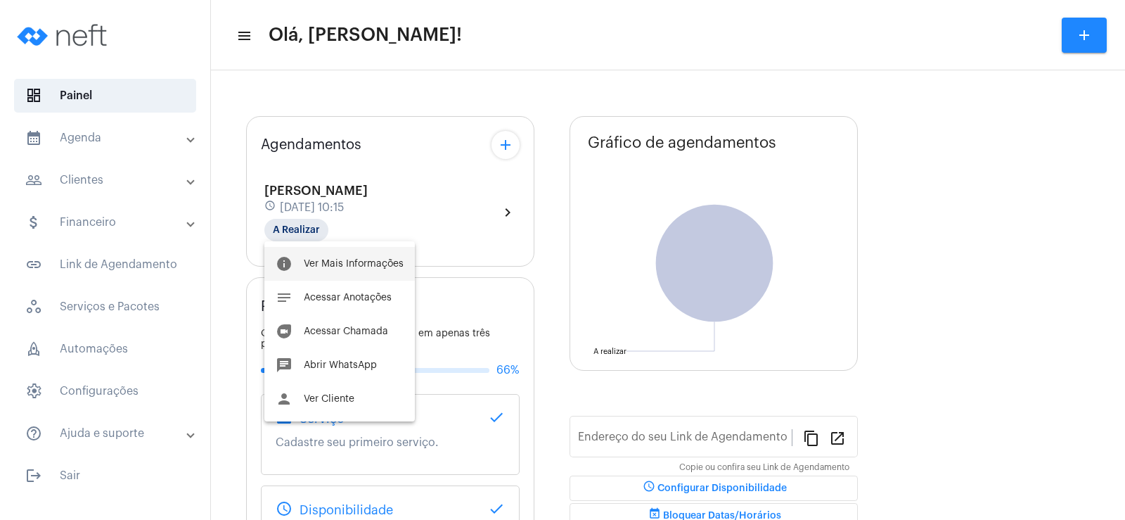
type input "[URL][DOMAIN_NAME]"
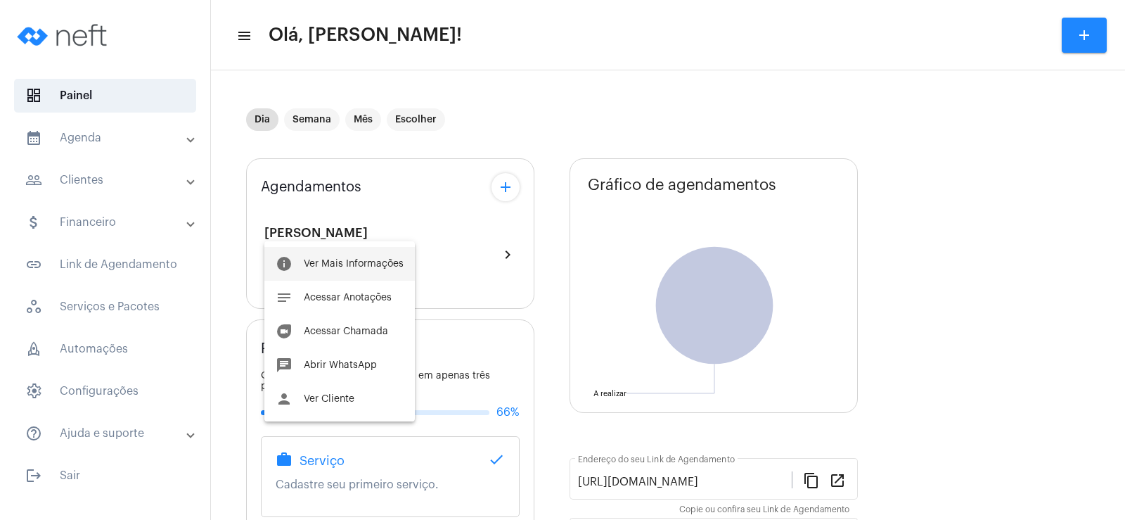
click at [350, 264] on span "Ver Mais Informações" at bounding box center [354, 264] width 100 height 10
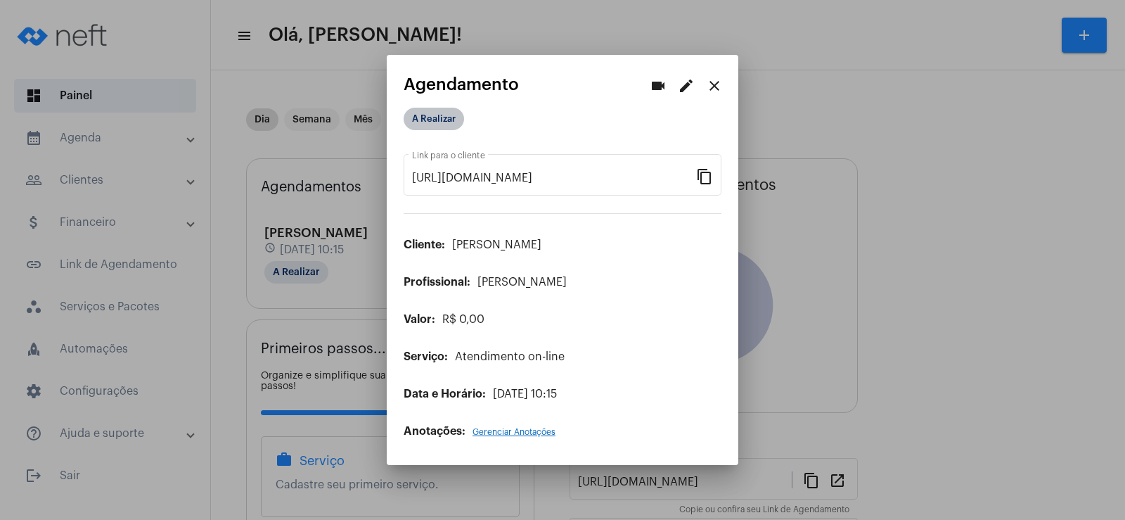
click at [427, 125] on mat-chip "A Realizar" at bounding box center [434, 119] width 60 height 23
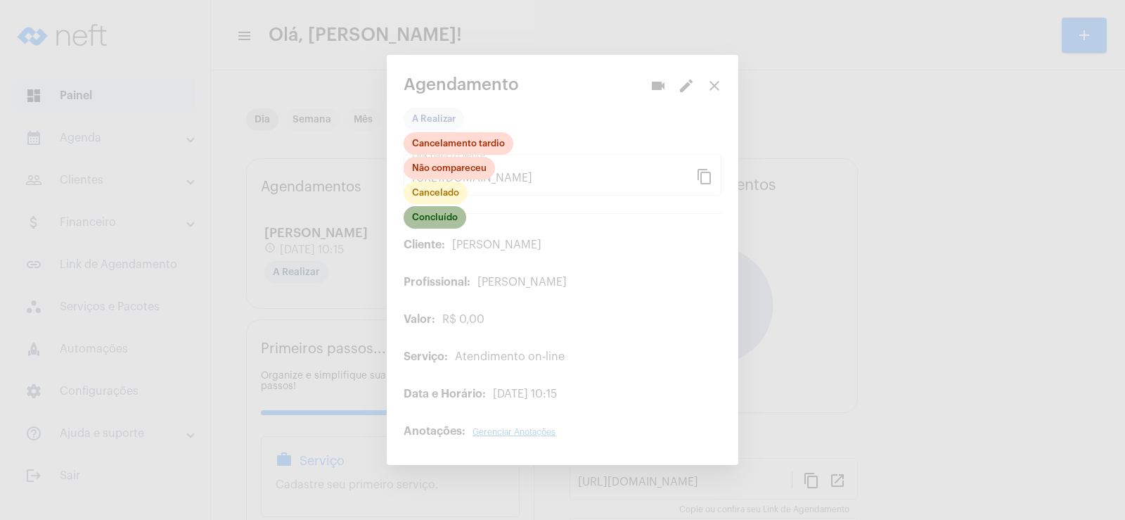
click at [433, 217] on mat-chip "Concluído" at bounding box center [435, 217] width 63 height 23
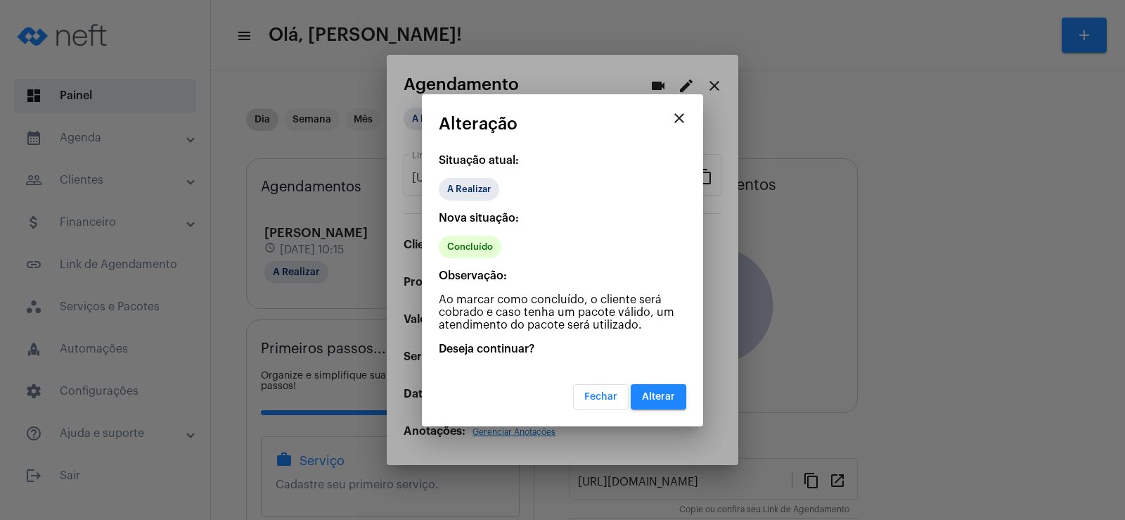
click at [658, 394] on span "Alterar" at bounding box center [658, 397] width 33 height 10
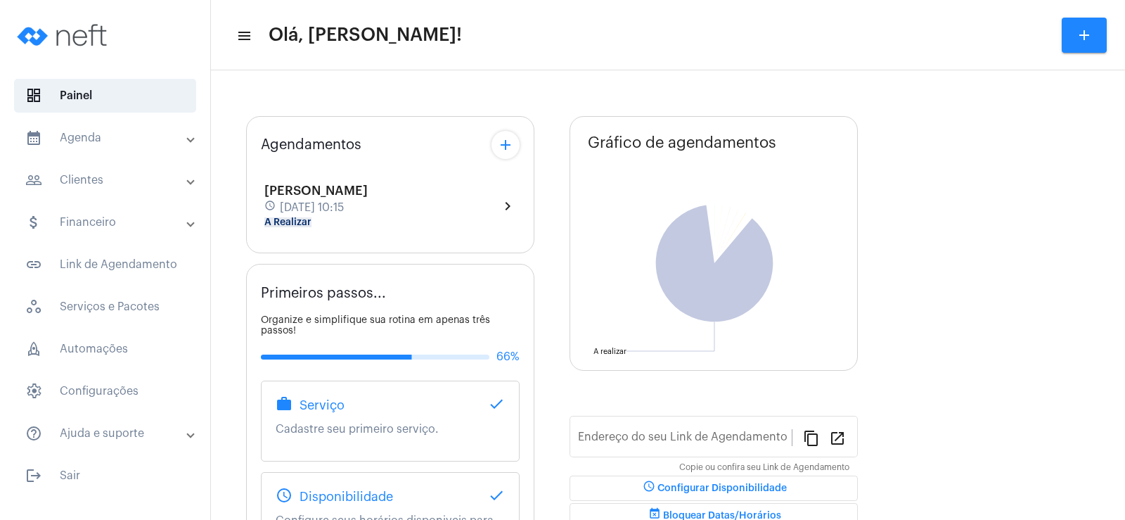
click at [311, 219] on div "[PERSON_NAME] schedule [DATE] 10:15 A Realizar" at bounding box center [315, 206] width 103 height 44
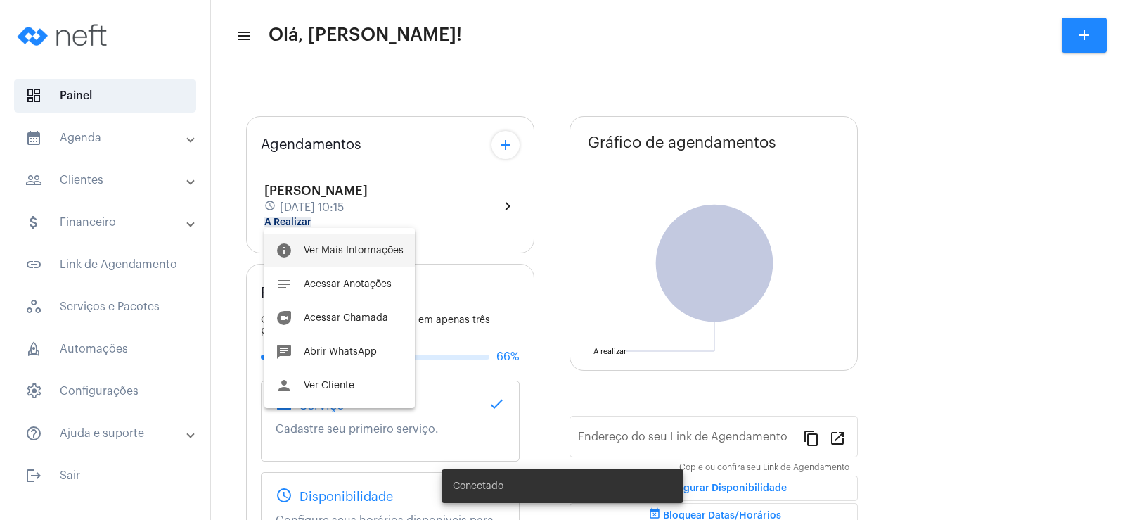
type input "[URL][DOMAIN_NAME]"
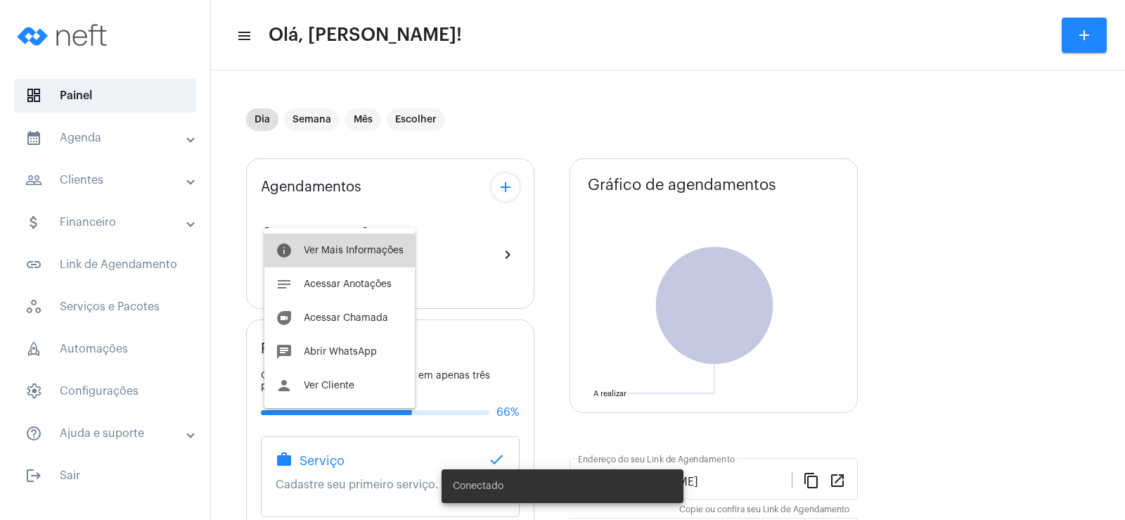
click at [338, 251] on span "Ver Mais Informações" at bounding box center [354, 250] width 100 height 10
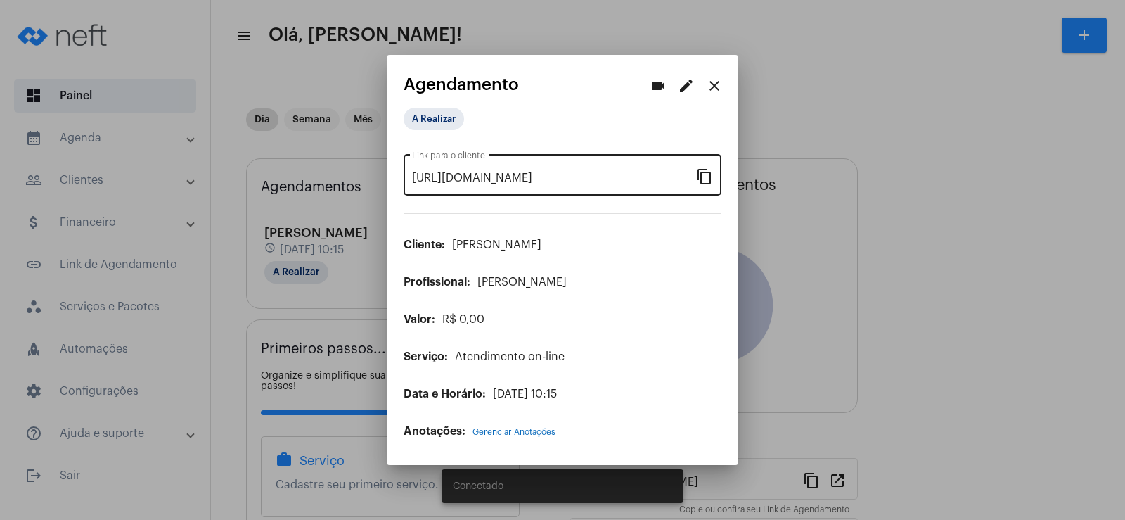
click at [698, 172] on mat-icon "content_copy" at bounding box center [704, 175] width 17 height 17
